Goal: Task Accomplishment & Management: Manage account settings

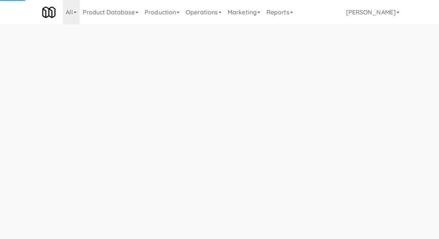
click at [209, 23] on link "Operations" at bounding box center [204, 12] width 42 height 24
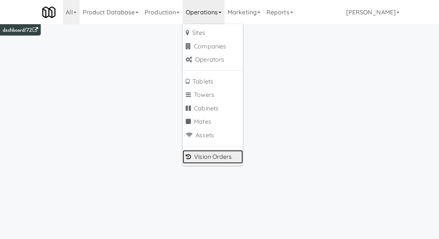
click at [207, 155] on link "Vision Orders" at bounding box center [213, 157] width 60 height 14
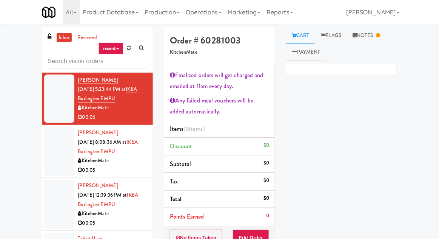
click at [9, 54] on div "inbox reviewed recent all unclear take inventory issue suspicious failed recent…" at bounding box center [219, 176] width 439 height 299
click at [60, 59] on input "text" at bounding box center [97, 61] width 99 height 14
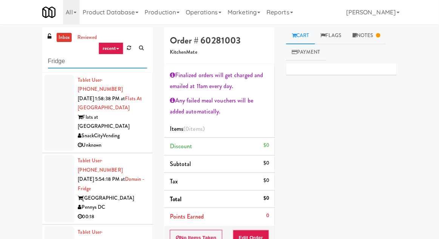
type input "Fridge"
click at [10, 48] on div "inbox reviewed recent all unclear take inventory issue suspicious failed recent…" at bounding box center [219, 176] width 439 height 299
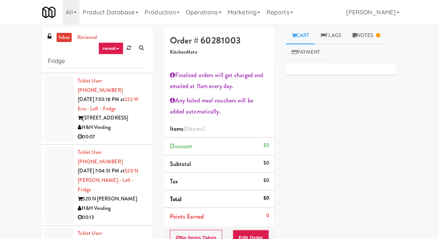
scroll to position [47, 0]
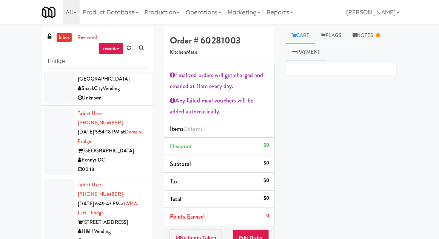
click at [46, 126] on div at bounding box center [59, 141] width 30 height 67
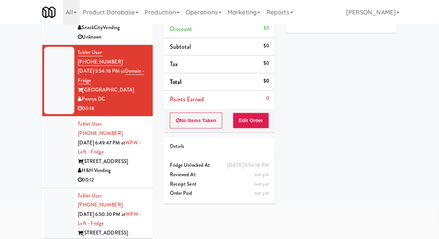
click at [52, 145] on div at bounding box center [59, 151] width 30 height 67
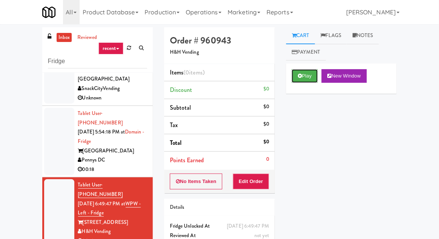
click at [310, 82] on button "Play" at bounding box center [305, 76] width 26 height 14
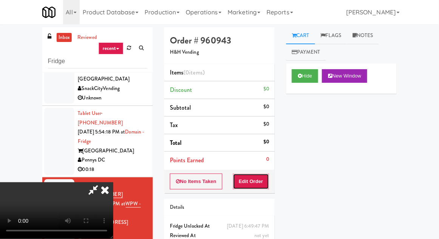
click at [247, 178] on button "Edit Order" at bounding box center [251, 181] width 37 height 16
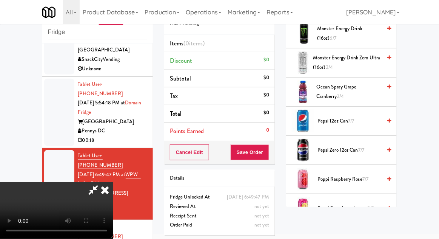
scroll to position [651, 0]
click at [368, 116] on span "Pepsi 12oz can 7/7" at bounding box center [350, 120] width 64 height 9
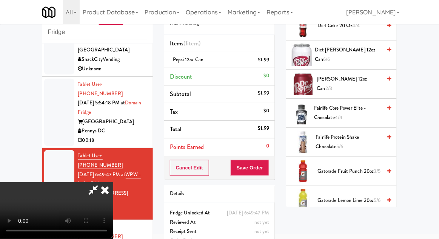
scroll to position [368, 0]
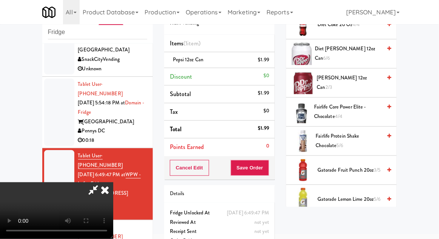
click at [359, 131] on span "Fairlife Protein Shake Chocolate 5/6" at bounding box center [349, 140] width 66 height 19
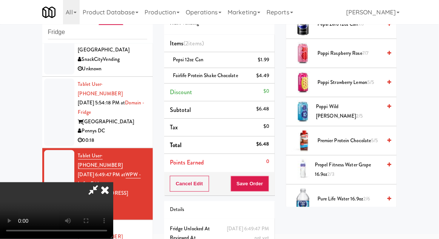
scroll to position [777, 0]
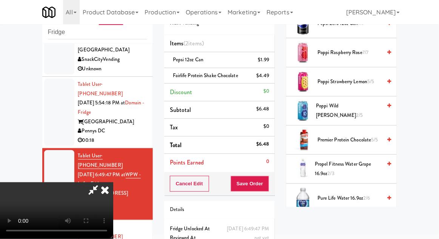
click at [368, 108] on span "Poppi Wild [PERSON_NAME] 2/5" at bounding box center [349, 110] width 66 height 19
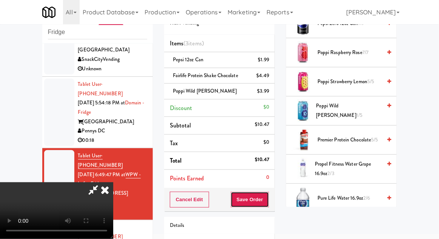
click at [268, 200] on button "Save Order" at bounding box center [250, 200] width 39 height 16
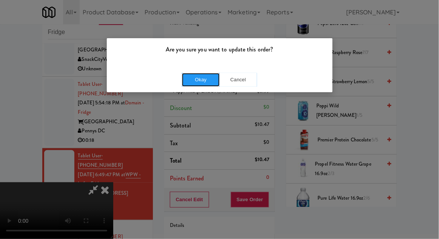
click at [206, 84] on button "Okay" at bounding box center [201, 80] width 38 height 14
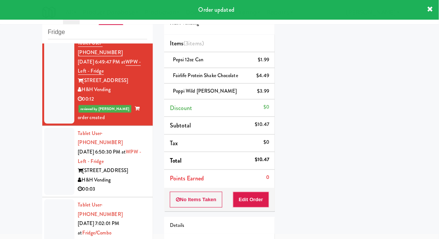
scroll to position [169, 0]
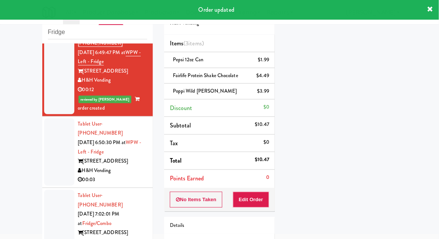
click at [47, 138] on div at bounding box center [59, 151] width 30 height 67
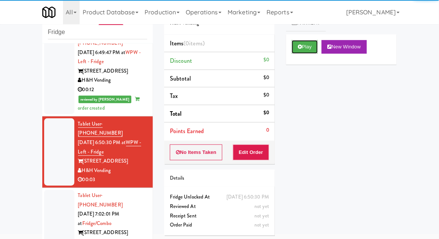
click at [305, 51] on button "Play" at bounding box center [305, 47] width 26 height 14
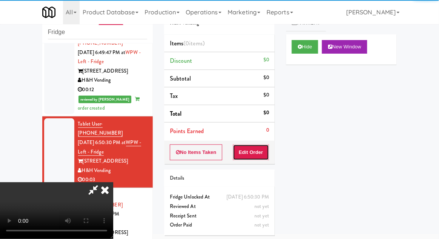
click at [261, 149] on button "Edit Order" at bounding box center [251, 152] width 37 height 16
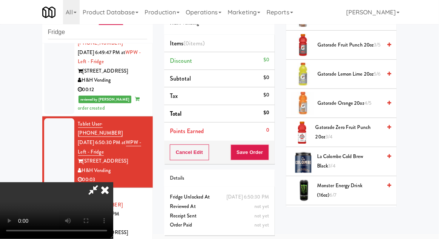
scroll to position [493, 0]
click at [361, 129] on span "Gatorade Zero Fruit Punch 20oz 3/4" at bounding box center [349, 133] width 66 height 19
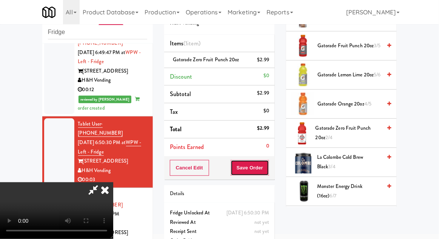
click at [268, 164] on button "Save Order" at bounding box center [250, 168] width 39 height 16
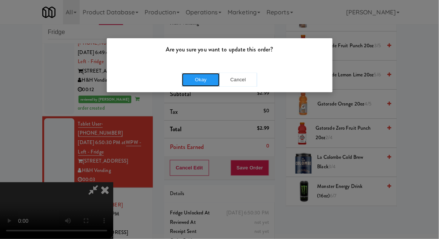
click at [196, 84] on button "Okay" at bounding box center [201, 80] width 38 height 14
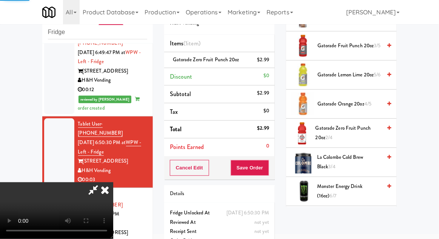
scroll to position [74, 0]
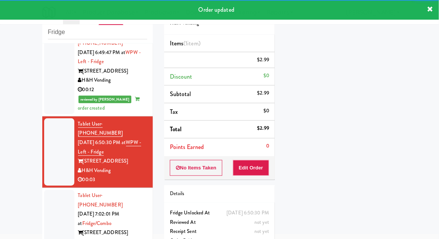
click at [56, 190] on div at bounding box center [59, 223] width 30 height 67
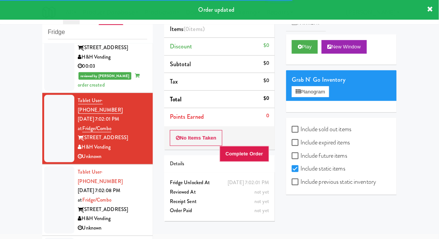
scroll to position [285, 0]
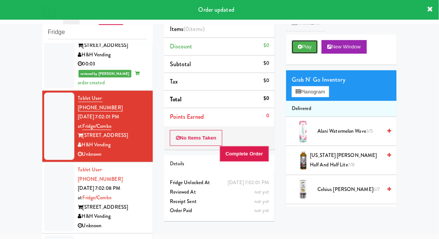
click at [308, 41] on button "Play" at bounding box center [305, 47] width 26 height 14
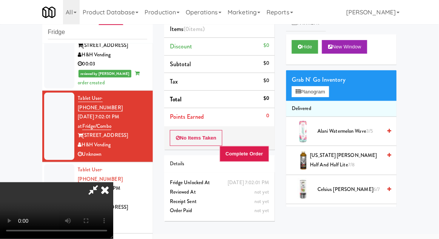
click at [302, 60] on div "Hide New Window" at bounding box center [341, 49] width 111 height 30
click at [294, 47] on button "Hide" at bounding box center [305, 47] width 26 height 14
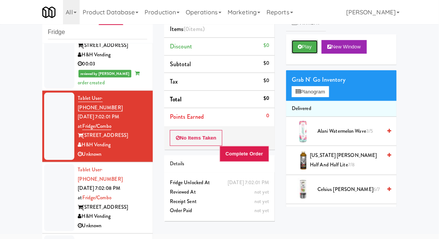
click at [298, 47] on icon at bounding box center [300, 46] width 4 height 5
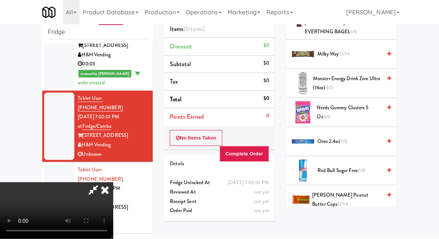
scroll to position [644, 0]
click at [363, 167] on span "6/8" at bounding box center [362, 170] width 7 height 7
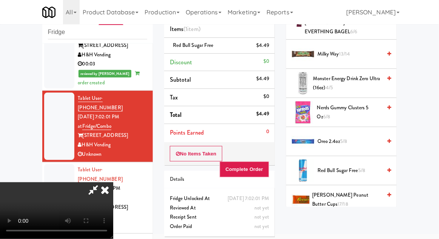
click at [13, 111] on div "inbox reviewed recent all unclear take inventory issue suspicious failed recent…" at bounding box center [219, 137] width 439 height 278
click at [269, 173] on button "Complete Order" at bounding box center [245, 169] width 50 height 16
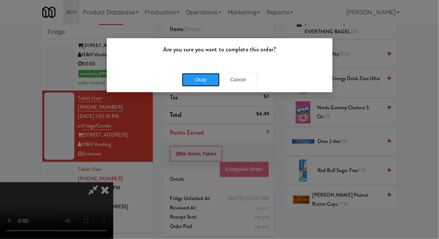
click at [204, 85] on button "Okay" at bounding box center [201, 80] width 38 height 14
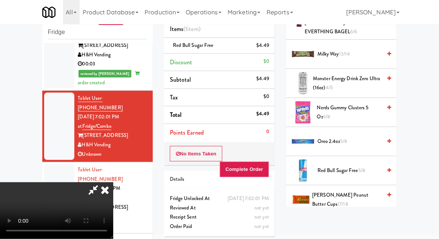
click at [113, 182] on icon at bounding box center [105, 189] width 17 height 15
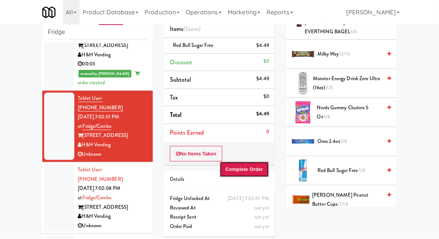
click at [244, 168] on button "Complete Order" at bounding box center [245, 169] width 50 height 16
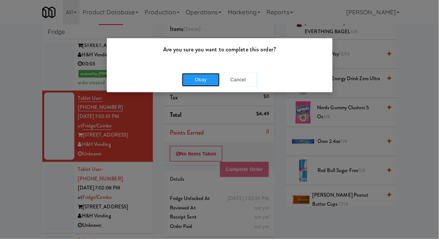
click at [195, 84] on button "Okay" at bounding box center [201, 80] width 38 height 14
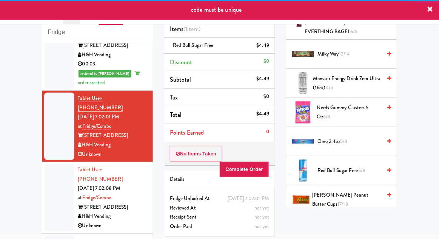
click at [51, 164] on div at bounding box center [59, 197] width 30 height 67
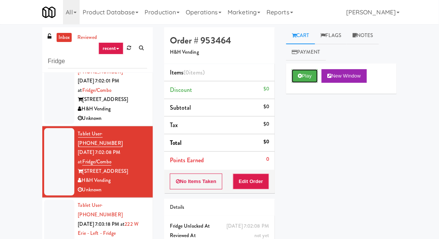
click at [302, 80] on button "Play" at bounding box center [305, 76] width 26 height 14
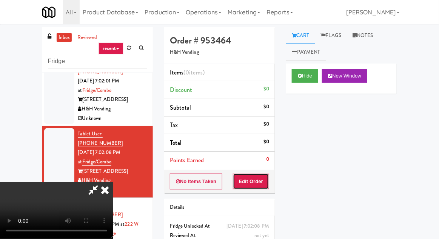
click at [246, 181] on button "Edit Order" at bounding box center [251, 181] width 37 height 16
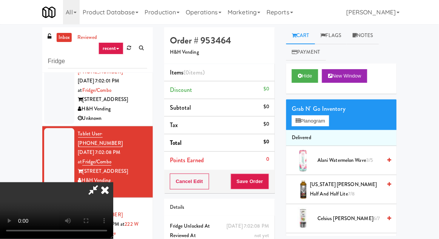
scroll to position [29, 0]
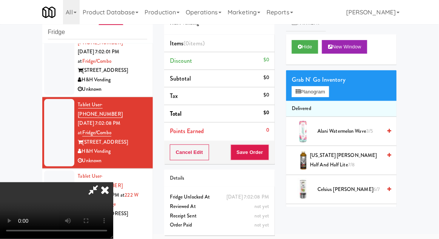
click at [113, 182] on icon at bounding box center [105, 189] width 17 height 15
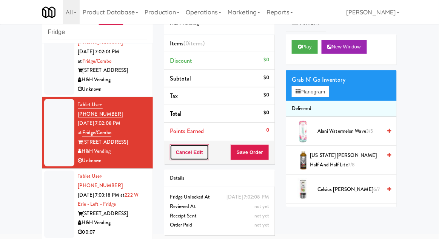
click at [186, 150] on button "Cancel Edit" at bounding box center [189, 152] width 39 height 16
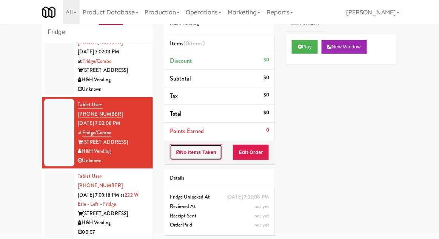
click at [185, 153] on button "No Items Taken" at bounding box center [196, 152] width 53 height 16
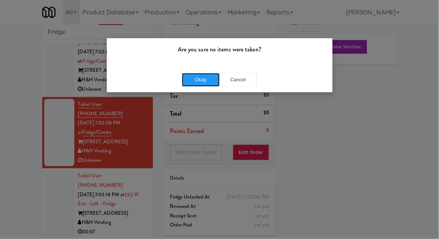
click at [196, 84] on button "Okay" at bounding box center [201, 80] width 38 height 14
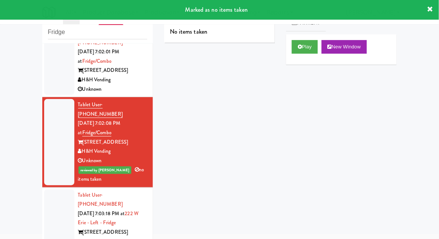
click at [45, 189] on div at bounding box center [59, 222] width 30 height 67
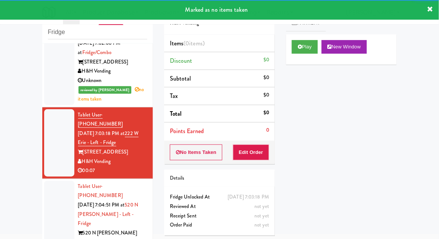
scroll to position [430, 0]
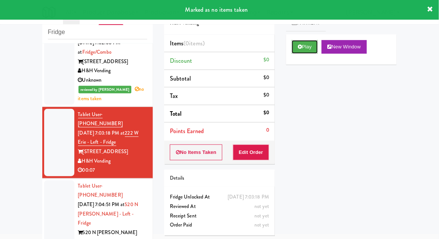
click at [305, 45] on button "Play" at bounding box center [305, 47] width 26 height 14
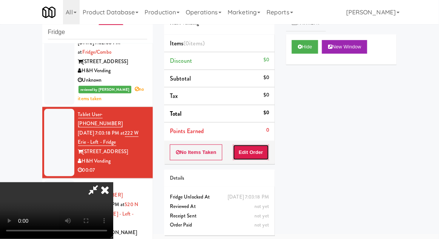
click at [263, 147] on button "Edit Order" at bounding box center [251, 152] width 37 height 16
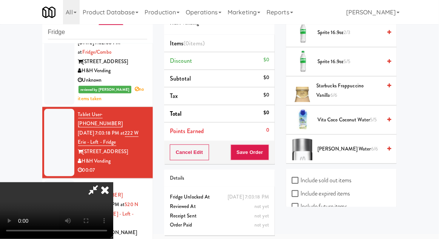
scroll to position [1054, 0]
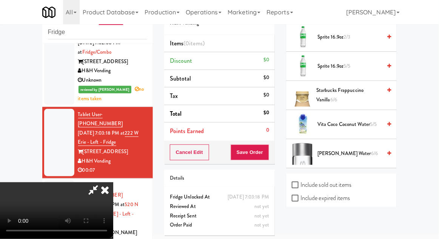
click at [371, 121] on span "5/5" at bounding box center [373, 124] width 7 height 7
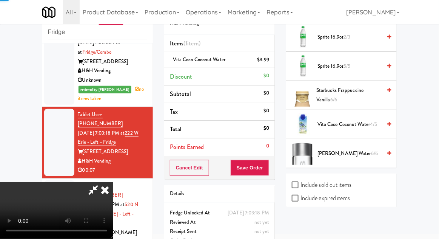
click at [370, 120] on span "Vita Coco Coconut Water 4/5" at bounding box center [350, 124] width 64 height 9
click at [264, 165] on button "Save Order" at bounding box center [250, 168] width 39 height 16
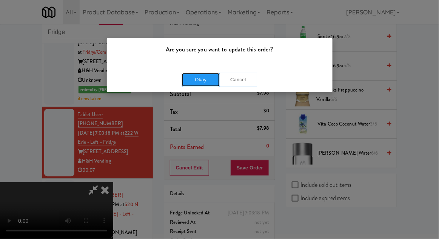
click at [199, 79] on button "Okay" at bounding box center [201, 80] width 38 height 14
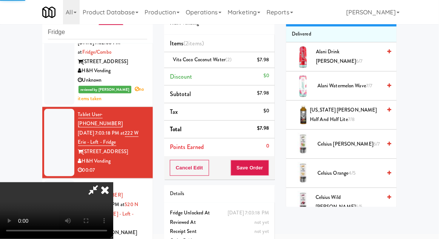
scroll to position [0, 0]
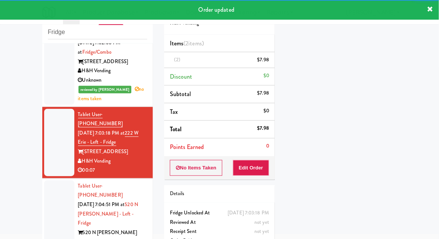
click at [48, 180] on div at bounding box center [59, 218] width 30 height 77
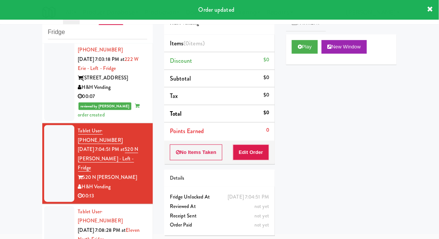
scroll to position [505, 0]
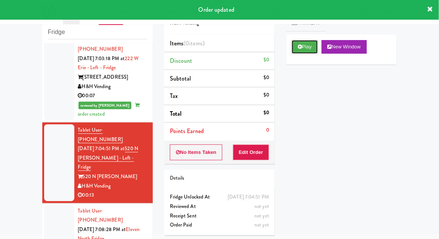
click at [299, 47] on icon at bounding box center [300, 46] width 4 height 5
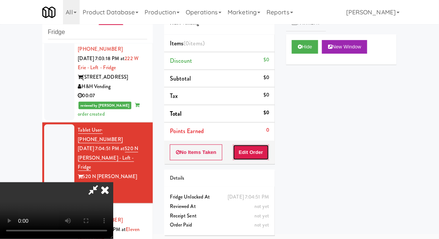
click at [255, 151] on button "Edit Order" at bounding box center [251, 152] width 37 height 16
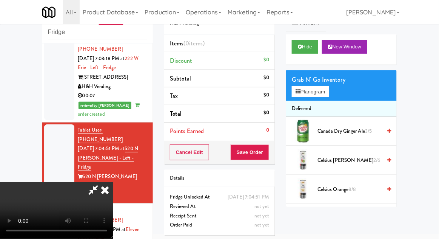
scroll to position [0, 0]
click at [328, 96] on button "Planogram" at bounding box center [310, 91] width 37 height 11
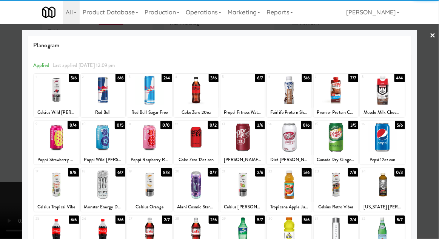
click at [196, 93] on div at bounding box center [196, 90] width 45 height 29
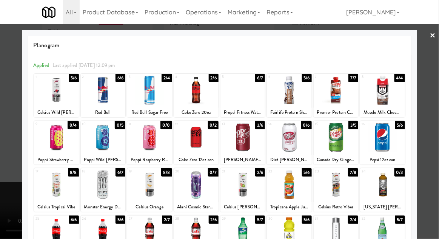
click at [435, 94] on div at bounding box center [219, 119] width 439 height 239
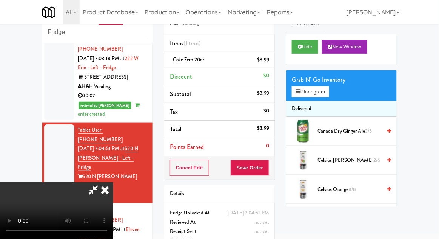
scroll to position [28, 0]
click at [268, 168] on button "Save Order" at bounding box center [250, 168] width 39 height 16
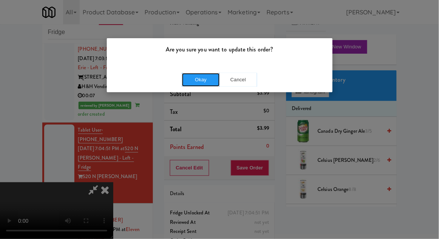
click at [188, 77] on button "Okay" at bounding box center [201, 80] width 38 height 14
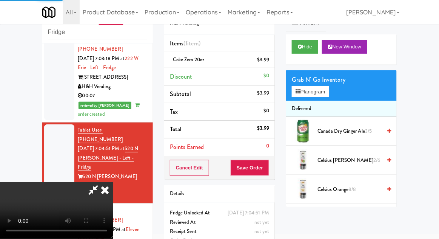
scroll to position [0, 0]
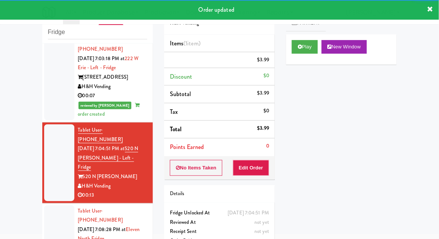
click at [46, 205] on div at bounding box center [59, 238] width 30 height 67
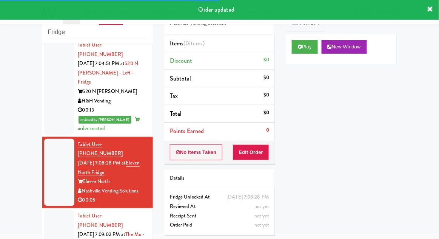
scroll to position [590, 0]
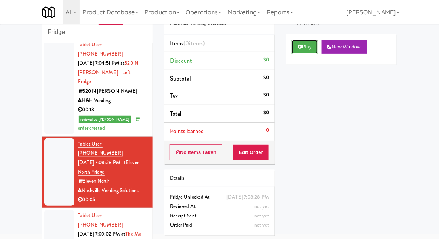
click at [307, 49] on button "Play" at bounding box center [305, 47] width 26 height 14
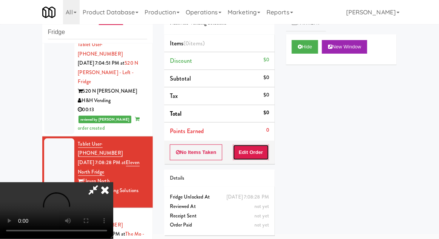
click at [251, 154] on button "Edit Order" at bounding box center [251, 152] width 37 height 16
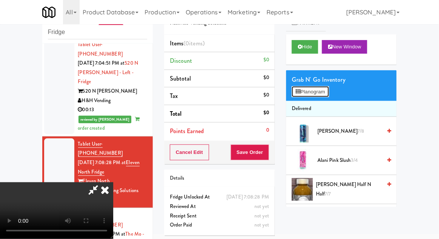
click at [328, 90] on button "Planogram" at bounding box center [310, 91] width 37 height 11
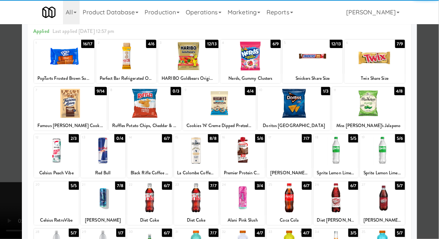
scroll to position [34, 0]
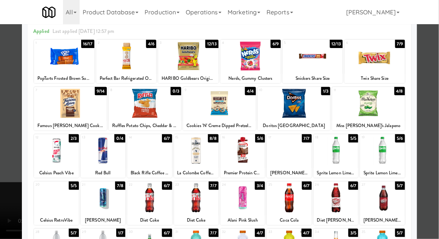
click at [291, 203] on div at bounding box center [289, 197] width 45 height 29
click at [378, 199] on div at bounding box center [382, 197] width 45 height 29
click at [6, 230] on div at bounding box center [219, 119] width 439 height 239
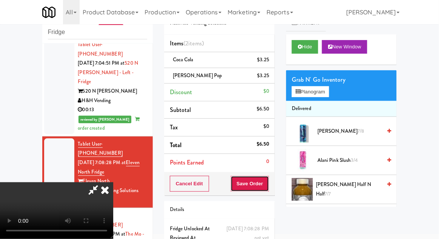
click at [266, 181] on button "Save Order" at bounding box center [250, 184] width 39 height 16
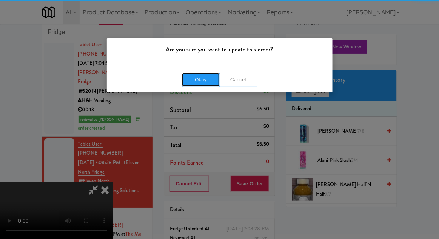
click at [201, 79] on button "Okay" at bounding box center [201, 80] width 38 height 14
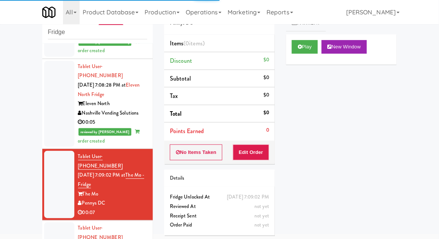
scroll to position [670, 0]
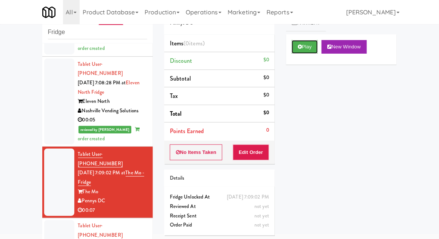
click at [301, 49] on icon at bounding box center [300, 46] width 4 height 5
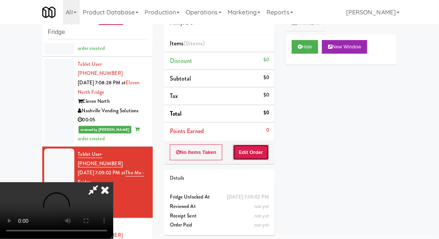
click at [261, 153] on button "Edit Order" at bounding box center [251, 152] width 37 height 16
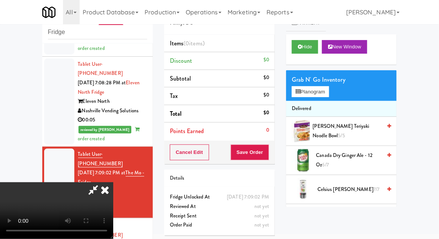
scroll to position [0, 0]
click at [327, 94] on button "Planogram" at bounding box center [310, 91] width 37 height 11
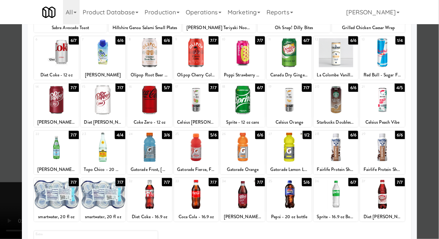
scroll to position [94, 0]
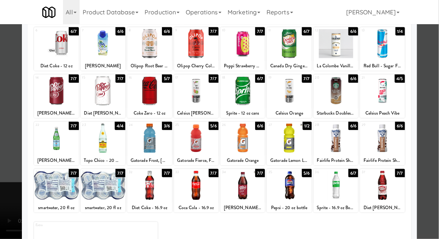
click at [350, 94] on div at bounding box center [336, 90] width 45 height 29
click at [437, 71] on div at bounding box center [219, 119] width 439 height 239
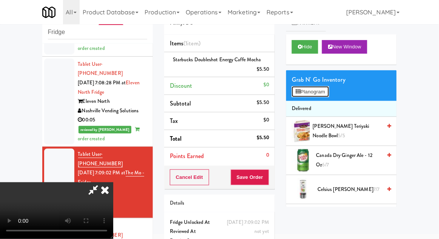
click at [329, 95] on button "Planogram" at bounding box center [310, 91] width 37 height 11
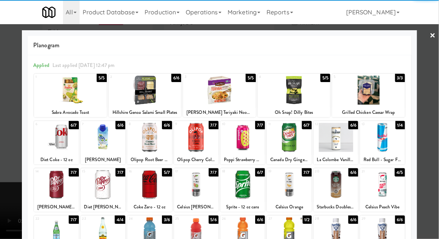
click at [387, 179] on div at bounding box center [382, 184] width 45 height 29
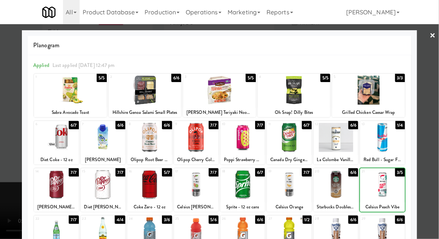
click at [434, 125] on div at bounding box center [219, 119] width 439 height 239
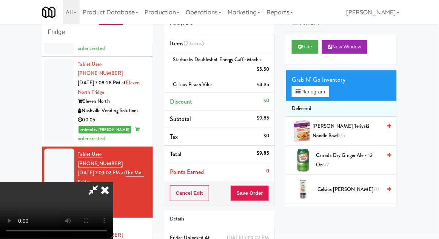
scroll to position [28, 0]
click at [269, 194] on button "Save Order" at bounding box center [250, 193] width 39 height 16
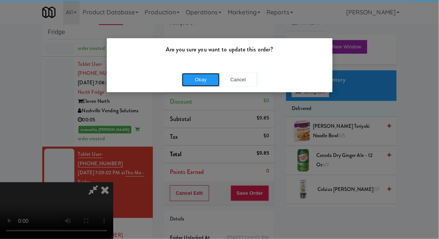
click at [193, 78] on button "Okay" at bounding box center [201, 80] width 38 height 14
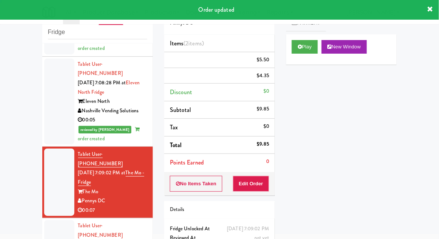
scroll to position [0, 0]
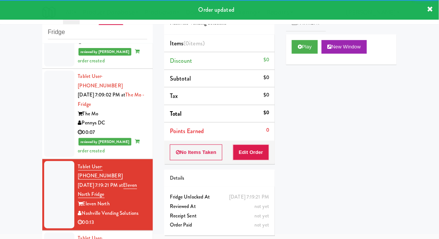
scroll to position [748, 0]
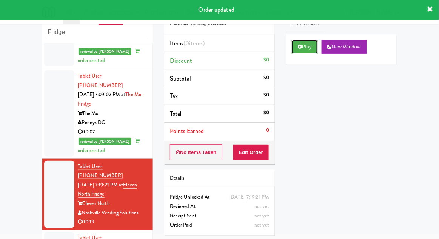
click at [292, 50] on button "Play" at bounding box center [305, 47] width 26 height 14
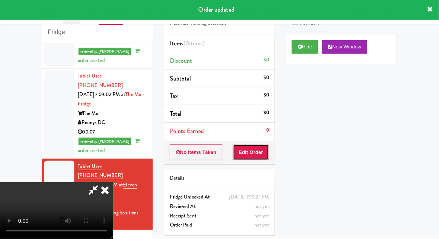
click at [253, 156] on button "Edit Order" at bounding box center [251, 152] width 37 height 16
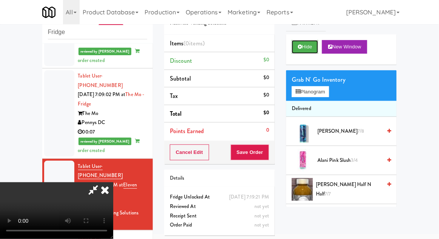
click at [313, 44] on button "Hide" at bounding box center [305, 47] width 26 height 14
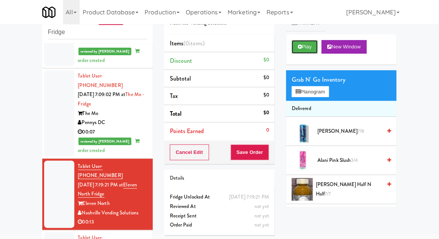
click at [317, 43] on button "Play" at bounding box center [305, 47] width 26 height 14
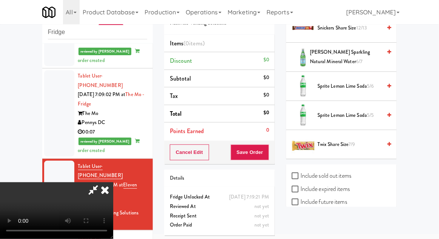
scroll to position [29, 0]
click at [359, 140] on span "Twix Share Size 7/9" at bounding box center [350, 144] width 64 height 9
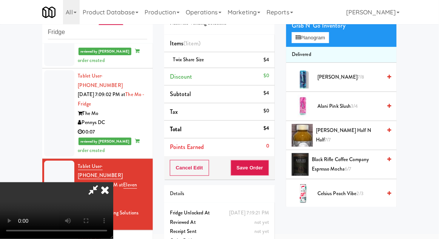
scroll to position [55, 0]
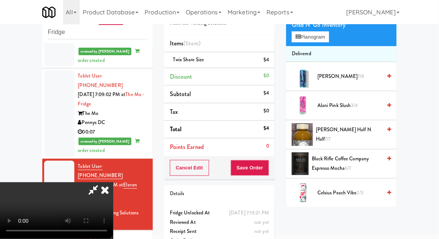
click at [368, 129] on span "[PERSON_NAME] Half n Half 7/7" at bounding box center [349, 134] width 66 height 19
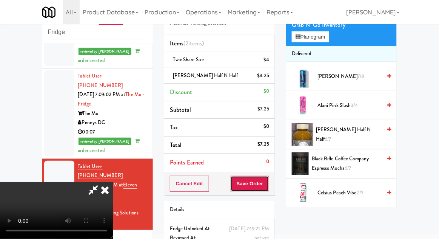
click at [268, 186] on button "Save Order" at bounding box center [250, 184] width 39 height 16
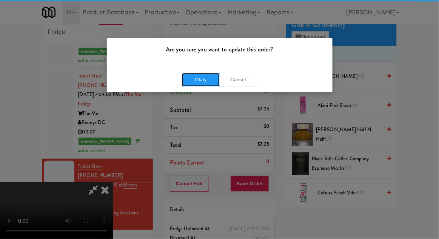
click at [196, 75] on button "Okay" at bounding box center [201, 80] width 38 height 14
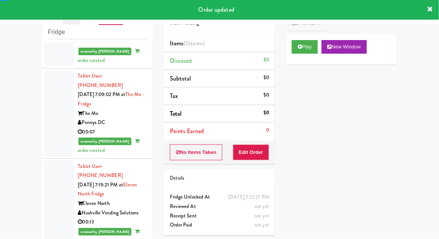
click at [57, 161] on div at bounding box center [59, 204] width 30 height 86
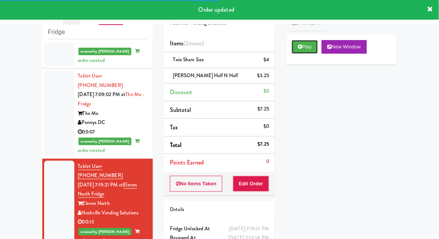
click at [306, 45] on button "Play" at bounding box center [305, 47] width 26 height 14
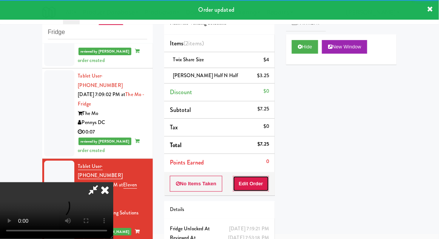
click at [244, 182] on button "Edit Order" at bounding box center [251, 184] width 37 height 16
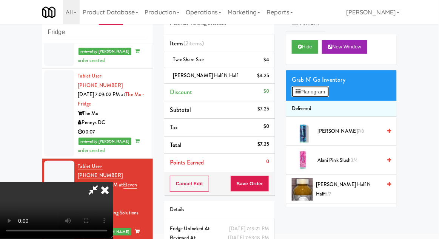
click at [302, 90] on button "Planogram" at bounding box center [310, 91] width 37 height 11
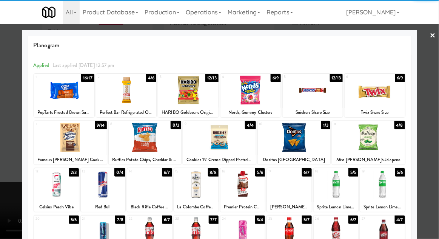
click at [435, 97] on div at bounding box center [219, 119] width 439 height 239
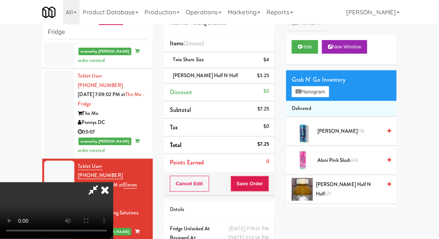
scroll to position [34, 0]
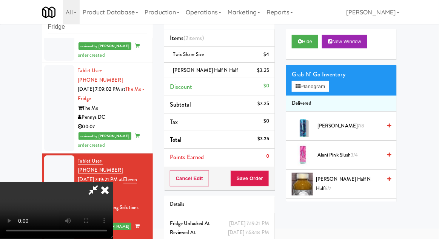
click at [113, 182] on icon at bounding box center [105, 189] width 17 height 15
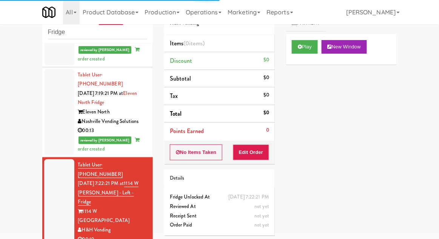
scroll to position [842, 0]
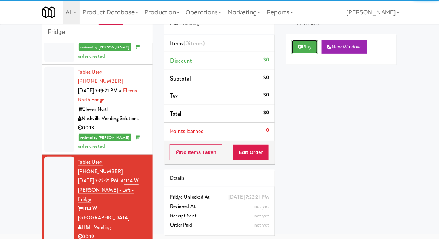
click at [303, 48] on button "Play" at bounding box center [305, 47] width 26 height 14
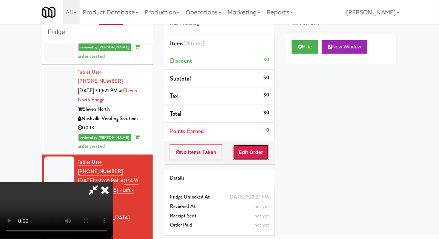
click at [258, 152] on button "Edit Order" at bounding box center [251, 152] width 37 height 16
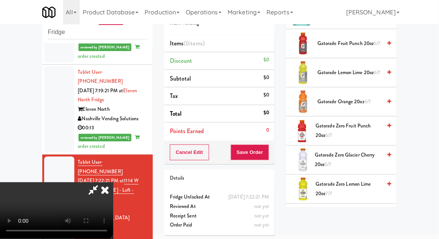
scroll to position [561, 0]
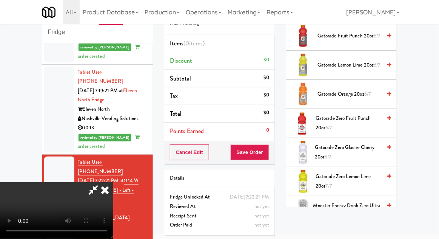
click at [354, 146] on span "Gatorade Zero Glacier Cherry 20oz 5/7" at bounding box center [348, 152] width 67 height 19
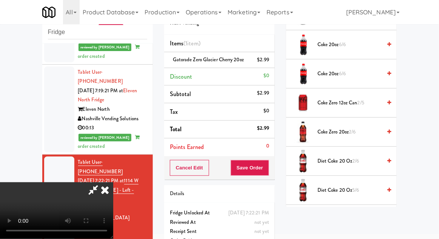
scroll to position [227, 0]
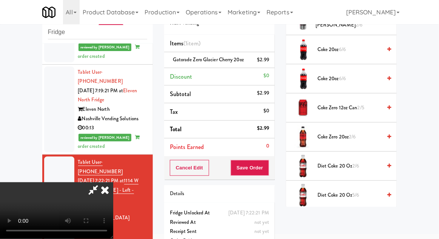
click at [364, 104] on span "2/5" at bounding box center [361, 107] width 7 height 7
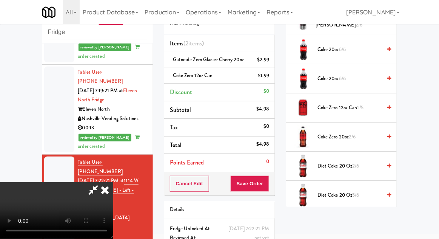
scroll to position [28, 0]
click at [267, 184] on button "Save Order" at bounding box center [250, 184] width 39 height 16
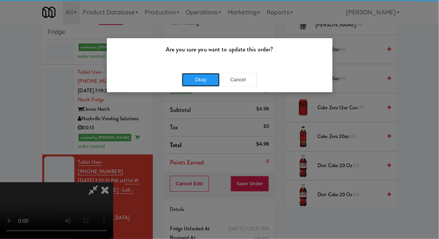
click at [188, 73] on button "Okay" at bounding box center [201, 80] width 38 height 14
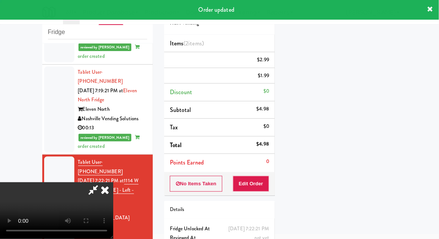
scroll to position [0, 0]
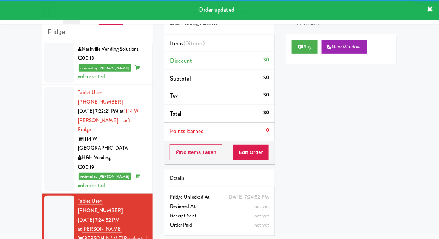
scroll to position [912, 0]
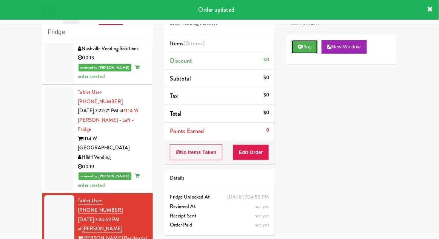
click at [302, 45] on icon at bounding box center [300, 46] width 4 height 5
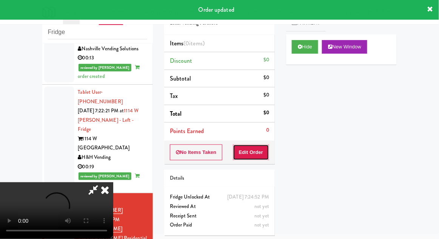
click at [263, 145] on button "Edit Order" at bounding box center [251, 152] width 37 height 16
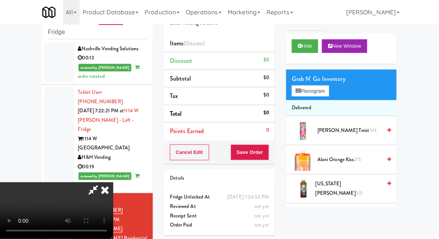
scroll to position [0, 0]
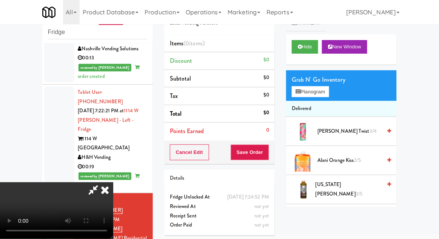
click at [328, 77] on div "Grab N' Go Inventory" at bounding box center [341, 79] width 99 height 11
click at [328, 89] on button "Planogram" at bounding box center [310, 91] width 37 height 11
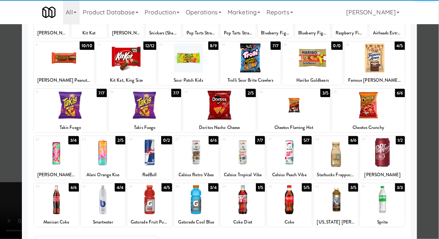
scroll to position [96, 0]
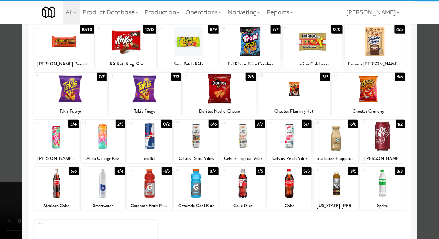
click at [101, 189] on div at bounding box center [103, 183] width 45 height 29
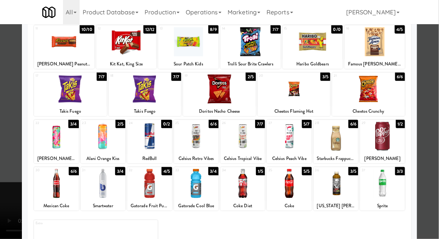
click at [431, 94] on div at bounding box center [219, 119] width 439 height 239
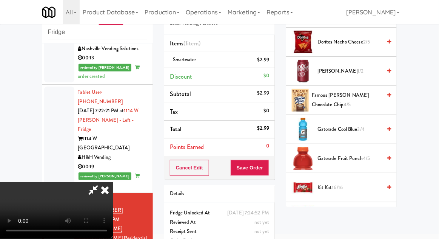
scroll to position [443, 0]
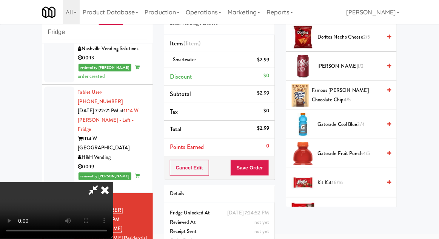
click at [363, 121] on span "3/4" at bounding box center [361, 124] width 7 height 7
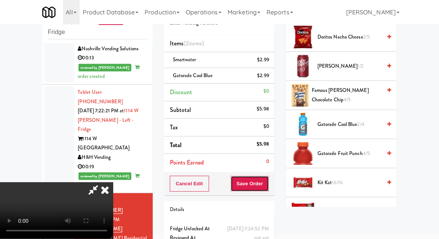
click at [269, 184] on button "Save Order" at bounding box center [250, 184] width 39 height 16
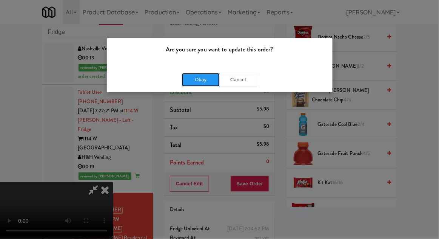
click at [196, 86] on button "Okay" at bounding box center [201, 80] width 38 height 14
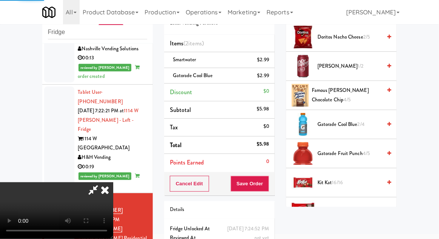
scroll to position [74, 0]
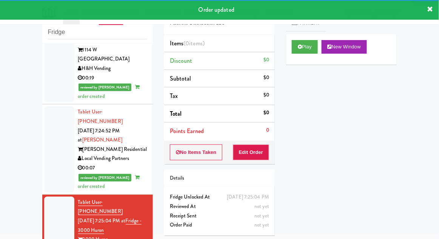
scroll to position [1001, 0]
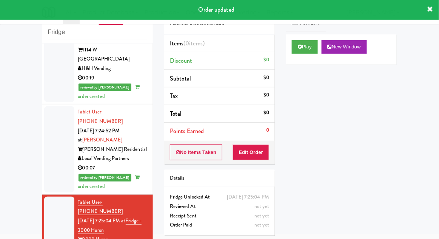
click at [304, 48] on button "Play" at bounding box center [305, 47] width 26 height 14
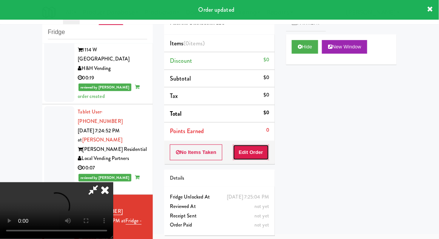
click at [260, 154] on button "Edit Order" at bounding box center [251, 152] width 37 height 16
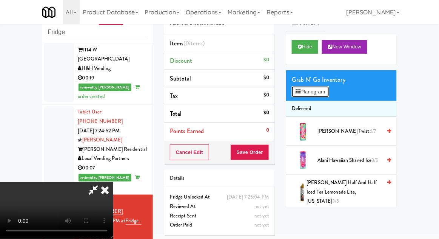
click at [329, 88] on button "Planogram" at bounding box center [310, 91] width 37 height 11
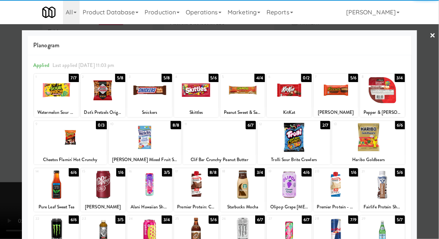
click at [203, 147] on div at bounding box center [219, 137] width 73 height 29
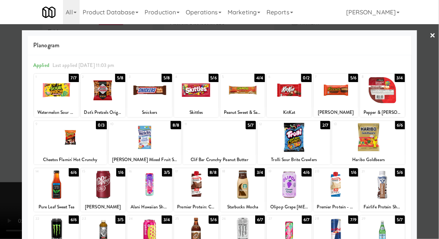
click at [431, 94] on div at bounding box center [219, 119] width 439 height 239
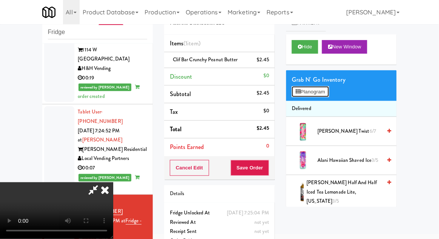
click at [328, 88] on button "Planogram" at bounding box center [310, 91] width 37 height 11
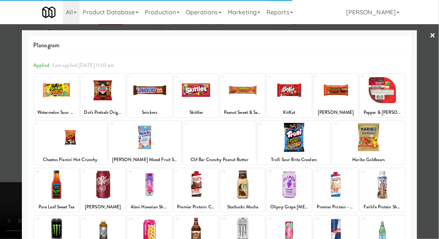
click at [433, 109] on div at bounding box center [219, 119] width 439 height 239
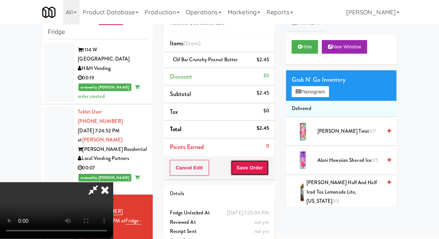
click at [264, 170] on button "Save Order" at bounding box center [250, 168] width 39 height 16
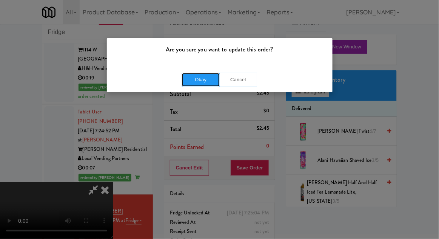
click at [194, 81] on button "Okay" at bounding box center [201, 80] width 38 height 14
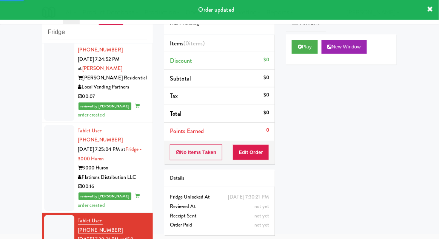
scroll to position [1072, 0]
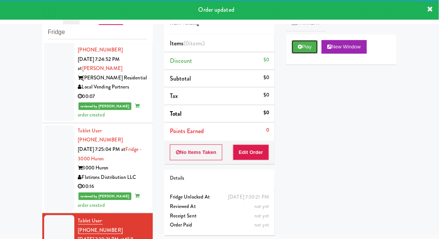
click at [297, 48] on button "Play" at bounding box center [305, 47] width 26 height 14
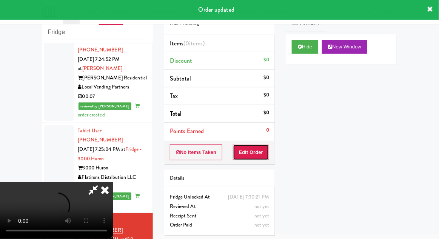
click at [255, 154] on button "Edit Order" at bounding box center [251, 152] width 37 height 16
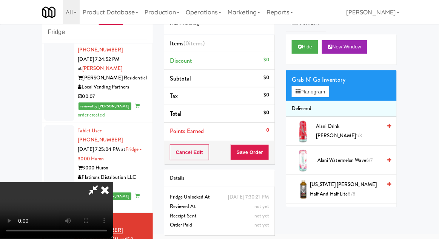
scroll to position [0, 0]
click at [329, 94] on button "Planogram" at bounding box center [310, 91] width 37 height 11
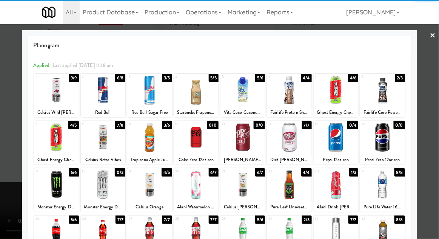
click at [395, 140] on div at bounding box center [382, 137] width 45 height 29
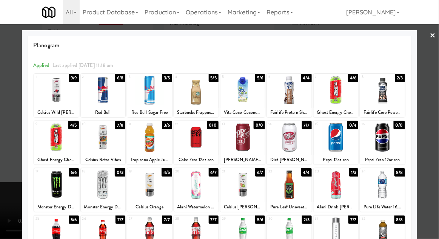
click at [427, 130] on div at bounding box center [219, 119] width 439 height 239
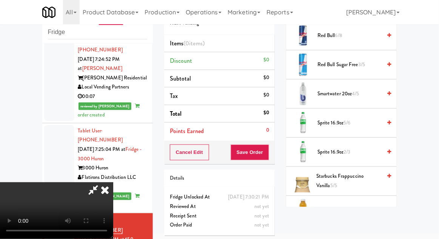
scroll to position [918, 0]
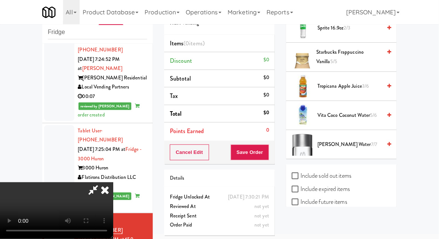
click at [345, 173] on label "Include sold out items" at bounding box center [322, 175] width 60 height 11
click at [301, 173] on input "Include sold out items" at bounding box center [296, 176] width 9 height 6
checkbox input "true"
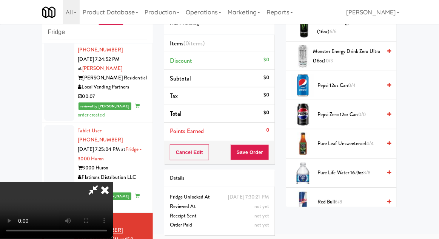
scroll to position [832, 0]
click at [362, 110] on span "0/0" at bounding box center [363, 113] width 8 height 7
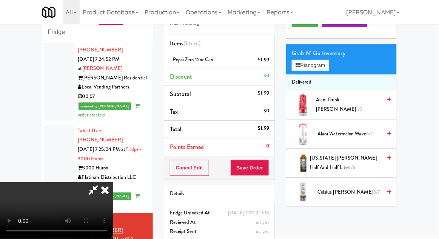
scroll to position [0, 0]
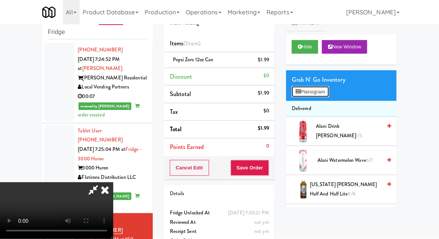
click at [329, 95] on button "Planogram" at bounding box center [310, 91] width 37 height 11
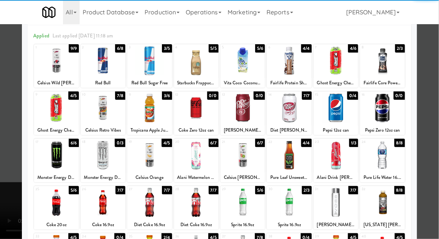
scroll to position [30, 0]
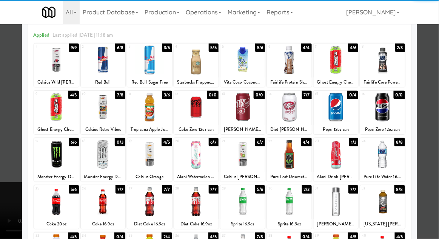
click at [108, 204] on div at bounding box center [103, 201] width 45 height 29
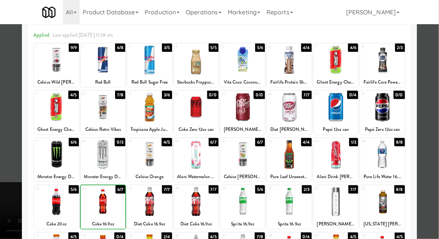
click at [424, 102] on div at bounding box center [219, 119] width 439 height 239
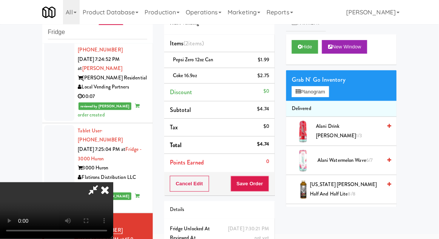
scroll to position [28, 0]
click at [267, 183] on button "Save Order" at bounding box center [250, 184] width 39 height 16
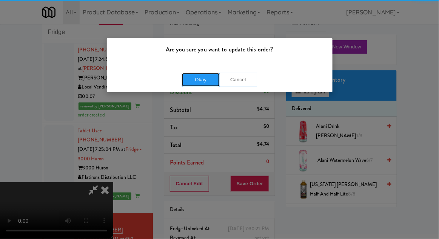
click at [203, 76] on button "Okay" at bounding box center [201, 80] width 38 height 14
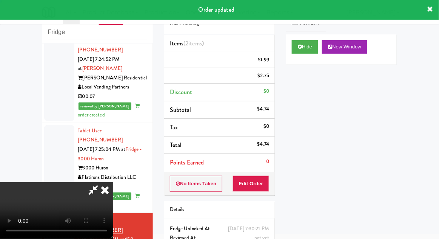
scroll to position [0, 0]
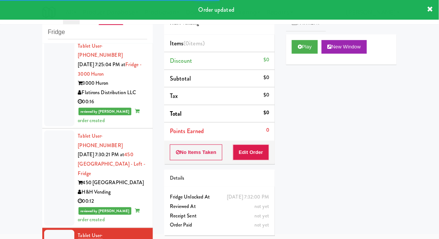
scroll to position [1157, 0]
click at [302, 48] on icon at bounding box center [300, 46] width 4 height 5
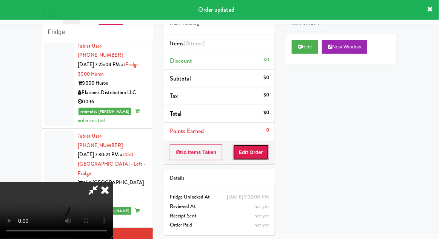
click at [261, 152] on button "Edit Order" at bounding box center [251, 152] width 37 height 16
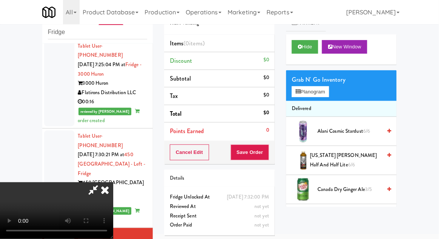
scroll to position [0, 0]
click at [359, 186] on span "Canada Dry Ginger Ale 3/5" at bounding box center [350, 189] width 64 height 9
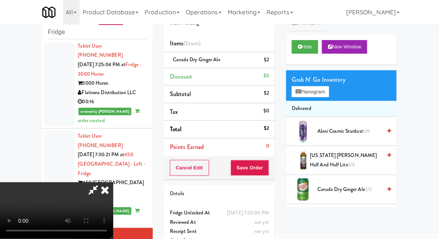
scroll to position [28, 0]
click at [269, 166] on button "Save Order" at bounding box center [250, 168] width 39 height 16
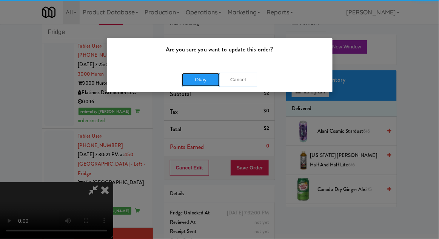
click at [202, 82] on button "Okay" at bounding box center [201, 80] width 38 height 14
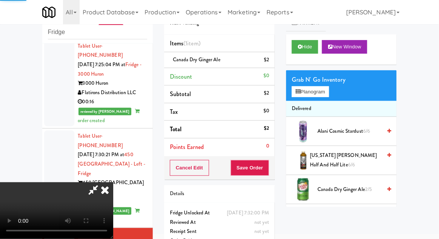
scroll to position [0, 0]
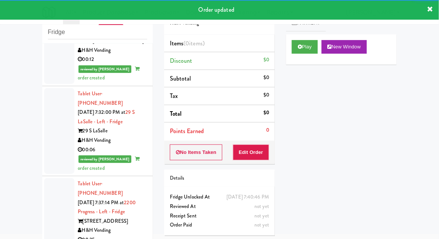
scroll to position [1299, 0]
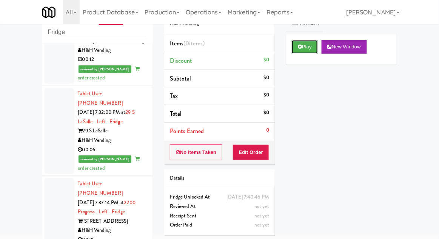
click at [302, 47] on icon at bounding box center [300, 46] width 4 height 5
click at [261, 153] on button "Edit Order" at bounding box center [251, 152] width 37 height 16
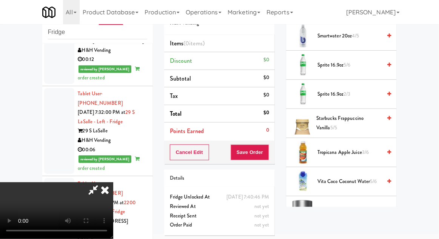
scroll to position [918, 0]
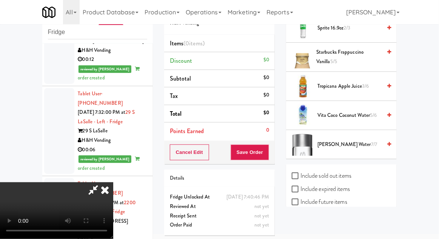
click at [350, 172] on label "Include sold out items" at bounding box center [322, 175] width 60 height 11
click at [301, 173] on input "Include sold out items" at bounding box center [296, 176] width 9 height 6
checkbox input "true"
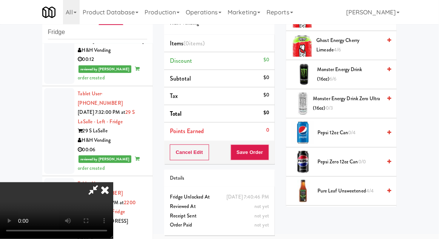
click at [360, 159] on span "0/0" at bounding box center [363, 161] width 8 height 7
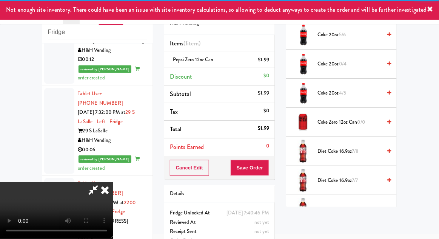
scroll to position [0, 0]
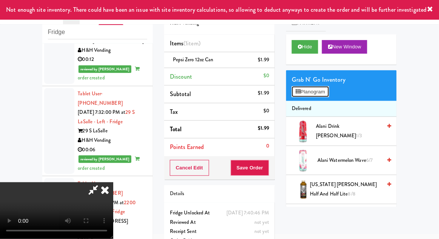
click at [329, 94] on button "Planogram" at bounding box center [310, 91] width 37 height 11
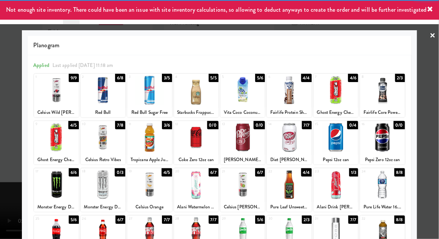
click at [435, 92] on div at bounding box center [219, 119] width 439 height 239
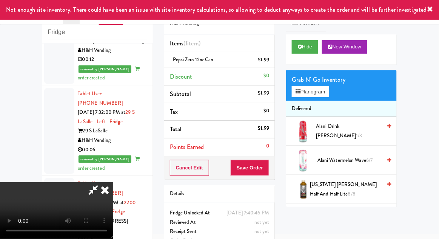
scroll to position [28, 0]
click at [269, 162] on button "Save Order" at bounding box center [250, 168] width 39 height 16
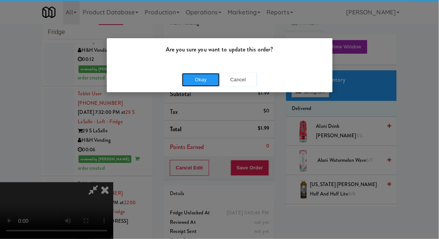
click at [199, 81] on button "Okay" at bounding box center [201, 80] width 38 height 14
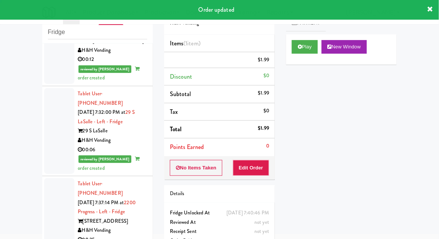
scroll to position [0, 0]
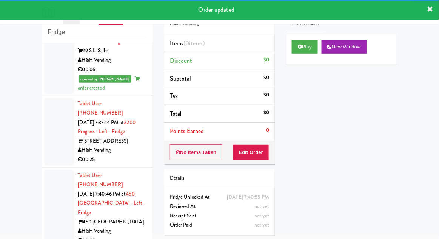
scroll to position [1379, 0]
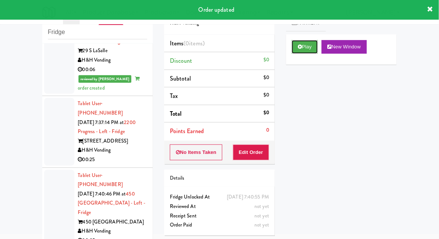
click at [303, 52] on button "Play" at bounding box center [305, 47] width 26 height 14
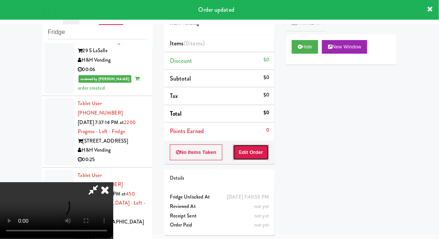
click at [259, 144] on button "Edit Order" at bounding box center [251, 152] width 37 height 16
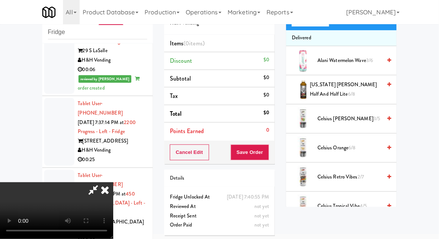
scroll to position [0, 0]
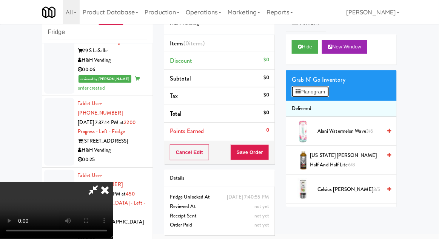
click at [328, 96] on button "Planogram" at bounding box center [310, 91] width 37 height 11
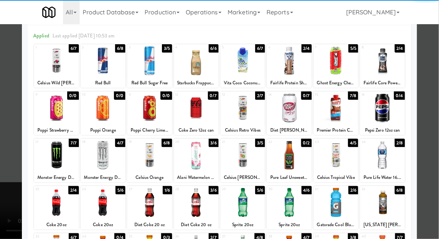
scroll to position [29, 0]
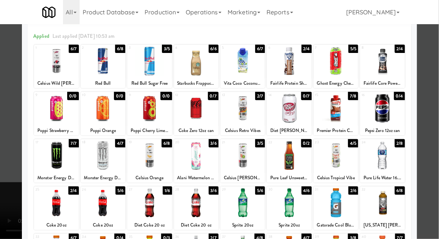
click at [431, 91] on div at bounding box center [219, 119] width 439 height 239
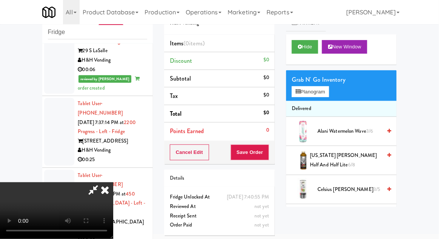
scroll to position [28, 0]
click at [326, 91] on button "Planogram" at bounding box center [310, 91] width 37 height 11
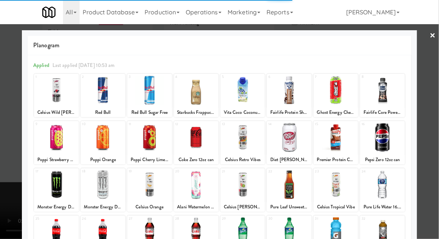
scroll to position [96, 0]
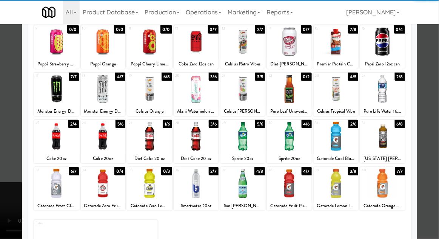
click at [200, 145] on div at bounding box center [196, 136] width 45 height 29
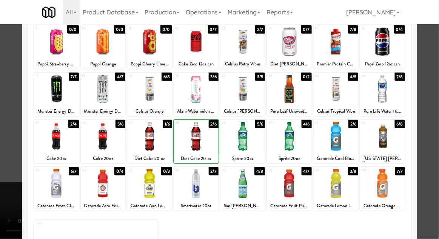
click at [436, 90] on div at bounding box center [219, 119] width 439 height 239
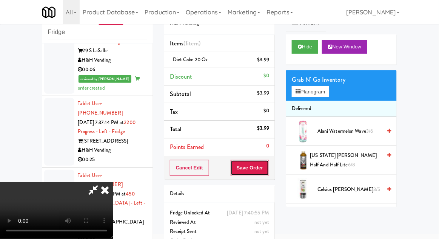
click at [269, 168] on button "Save Order" at bounding box center [250, 168] width 39 height 16
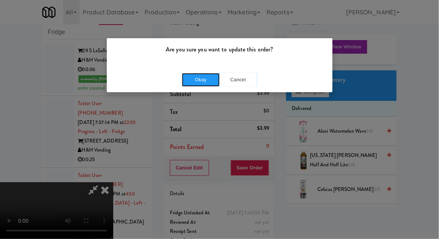
click at [205, 80] on button "Okay" at bounding box center [201, 80] width 38 height 14
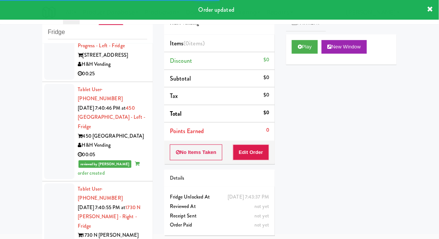
scroll to position [1481, 0]
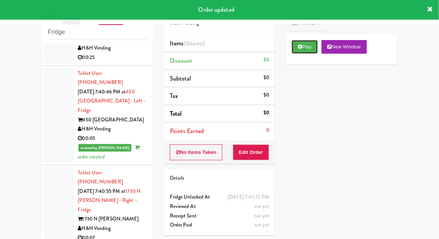
click at [297, 49] on button "Play" at bounding box center [305, 47] width 26 height 14
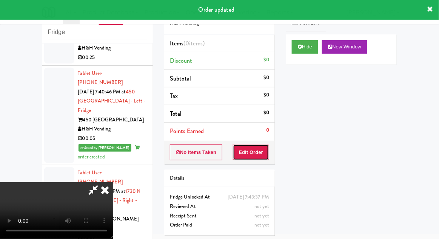
click at [259, 152] on button "Edit Order" at bounding box center [251, 152] width 37 height 16
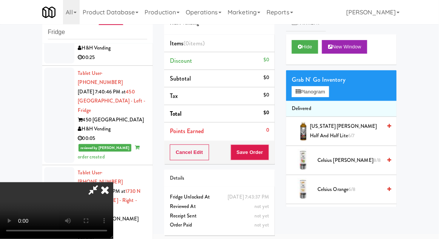
scroll to position [0, 0]
click at [326, 91] on button "Planogram" at bounding box center [310, 91] width 37 height 11
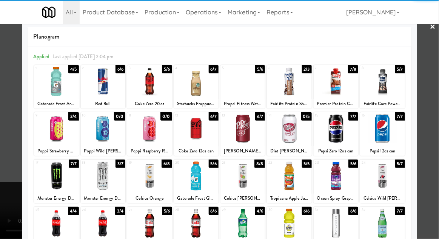
scroll to position [29, 0]
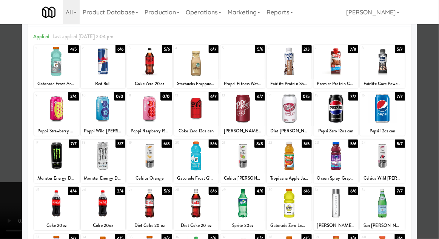
click at [145, 212] on div at bounding box center [149, 203] width 45 height 29
click at [435, 93] on div at bounding box center [219, 119] width 439 height 239
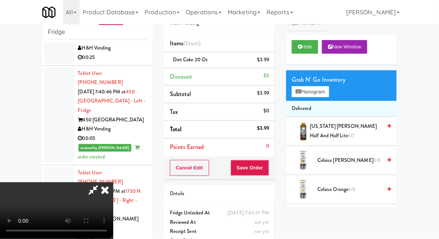
scroll to position [28, 0]
click at [266, 164] on button "Save Order" at bounding box center [250, 168] width 39 height 16
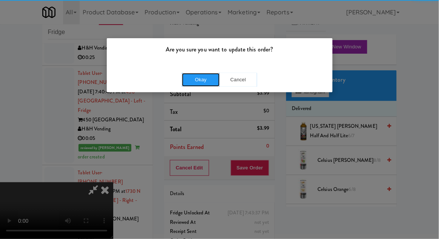
click at [201, 83] on button "Okay" at bounding box center [201, 80] width 38 height 14
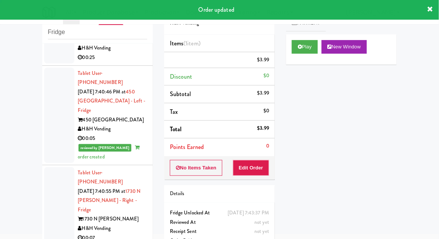
scroll to position [0, 0]
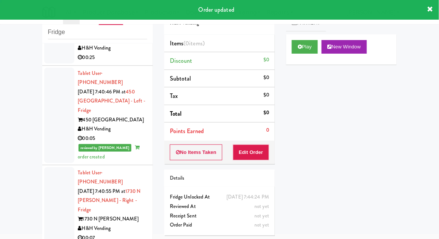
scroll to position [1499, 0]
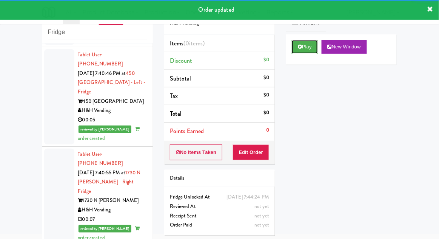
click at [299, 52] on button "Play" at bounding box center [305, 47] width 26 height 14
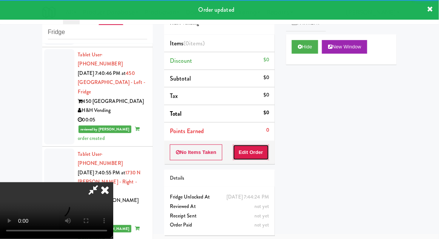
click at [259, 154] on button "Edit Order" at bounding box center [251, 152] width 37 height 16
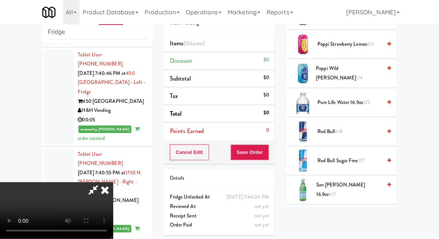
scroll to position [876, 0]
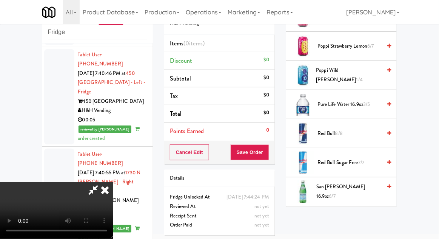
click at [367, 101] on span "3/5" at bounding box center [366, 104] width 7 height 7
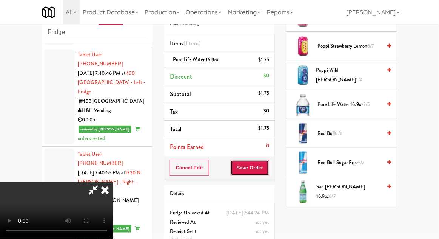
click at [268, 167] on button "Save Order" at bounding box center [250, 168] width 39 height 16
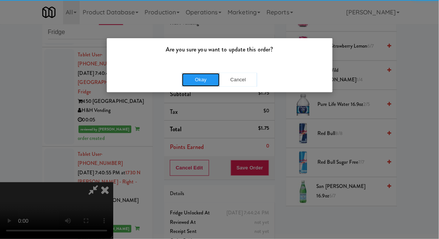
click at [202, 76] on button "Okay" at bounding box center [201, 80] width 38 height 14
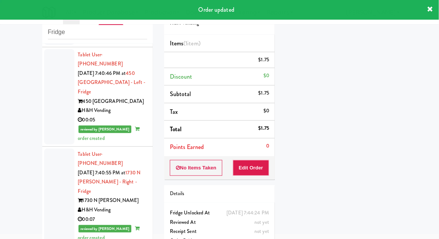
scroll to position [0, 0]
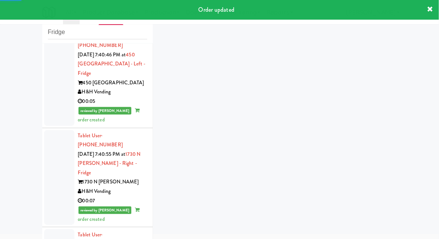
scroll to position [1518, 0]
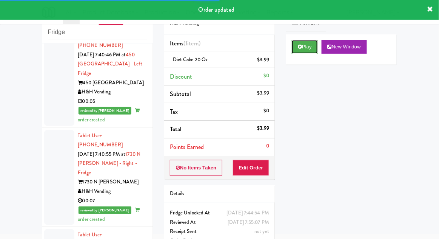
click at [303, 48] on button "Play" at bounding box center [305, 47] width 26 height 14
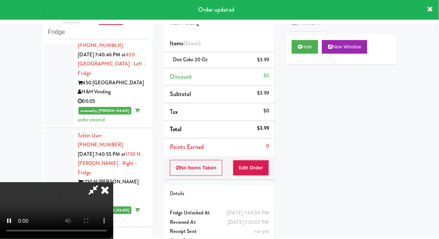
click at [112, 197] on icon at bounding box center [105, 189] width 17 height 15
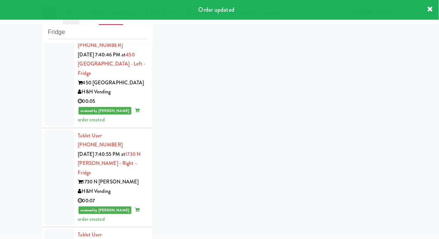
scroll to position [1536, 0]
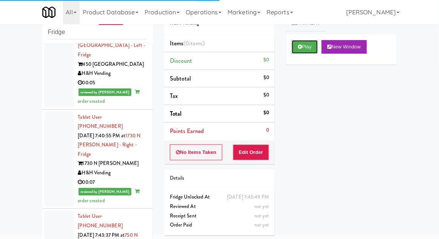
click at [298, 46] on button "Play" at bounding box center [305, 47] width 26 height 14
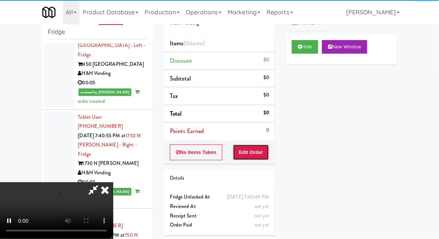
click at [254, 158] on button "Edit Order" at bounding box center [251, 152] width 37 height 16
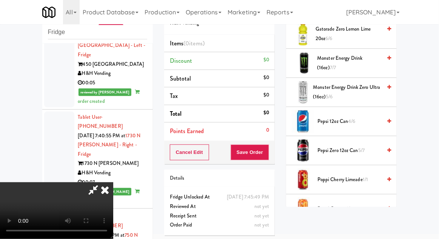
scroll to position [650, 0]
click at [366, 120] on span "Pepsi 12oz can 4/6" at bounding box center [350, 121] width 64 height 9
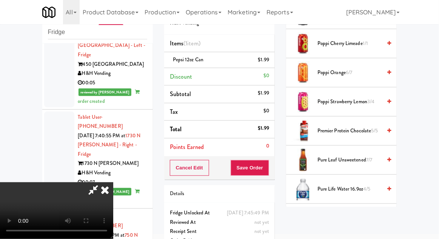
scroll to position [781, 0]
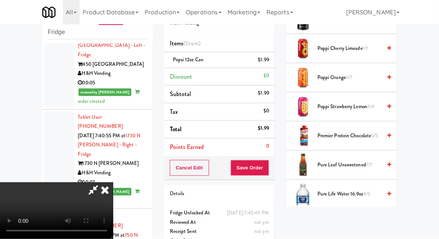
click at [374, 103] on span "3/4" at bounding box center [371, 106] width 7 height 7
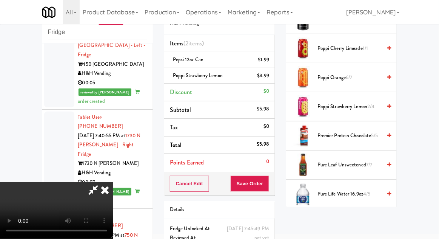
scroll to position [28, 0]
click at [269, 181] on button "Save Order" at bounding box center [250, 184] width 39 height 16
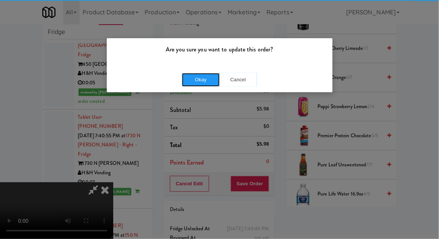
click at [201, 85] on button "Okay" at bounding box center [201, 80] width 38 height 14
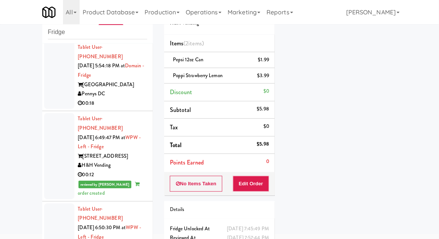
scroll to position [83, 0]
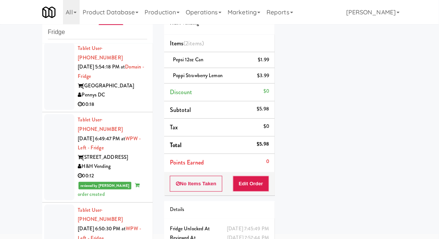
click at [55, 149] on div at bounding box center [59, 157] width 30 height 86
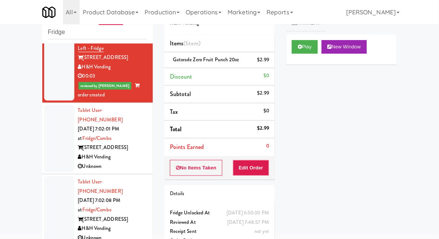
click at [49, 176] on div at bounding box center [59, 219] width 30 height 86
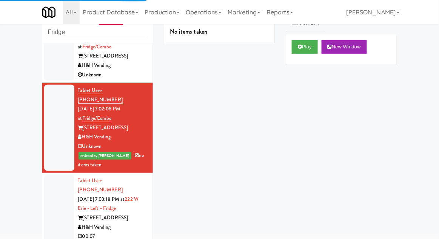
click at [54, 175] on div at bounding box center [59, 218] width 30 height 86
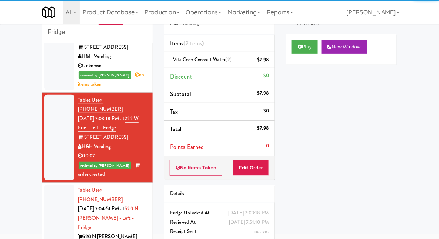
click at [52, 184] on div at bounding box center [59, 231] width 30 height 95
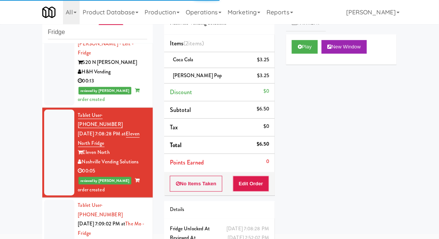
click at [50, 199] on div at bounding box center [59, 242] width 30 height 86
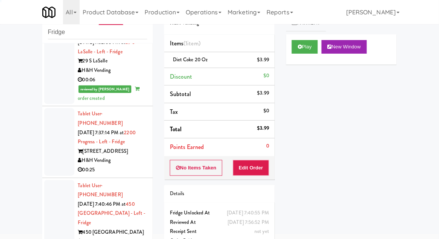
scroll to position [1379, 0]
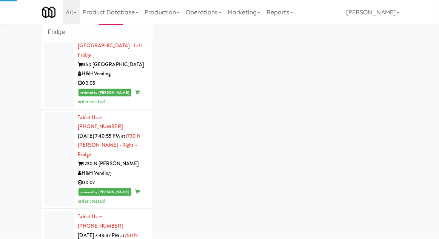
scroll to position [1555, 0]
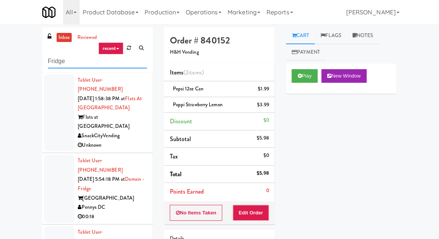
click at [50, 63] on input "Fridge" at bounding box center [97, 61] width 99 height 14
click at [48, 62] on input "Fridge" at bounding box center [97, 61] width 99 height 14
type input "Pantry"
click at [13, 60] on div "inbox reviewed recent all unclear take inventory issue suspicious failed recent…" at bounding box center [219, 166] width 439 height 278
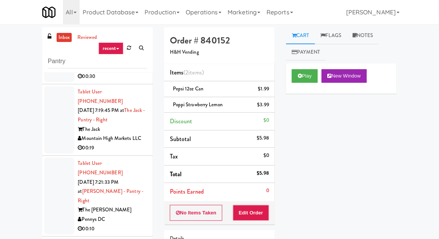
scroll to position [79, 0]
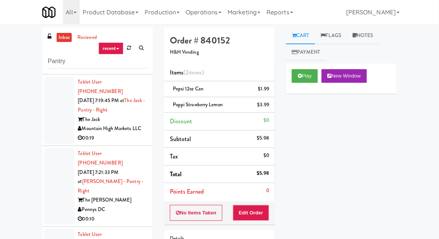
click at [51, 161] on div at bounding box center [59, 186] width 30 height 77
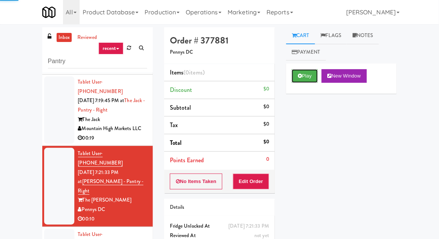
click at [300, 77] on icon at bounding box center [300, 75] width 4 height 5
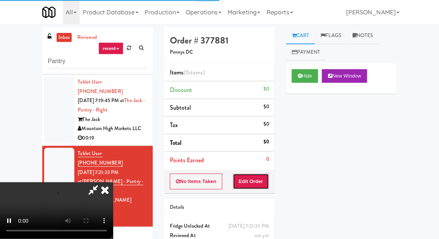
click at [254, 180] on button "Edit Order" at bounding box center [251, 181] width 37 height 16
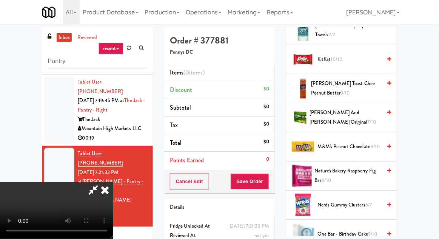
scroll to position [392, 0]
click at [368, 118] on span "7/10" at bounding box center [372, 121] width 9 height 7
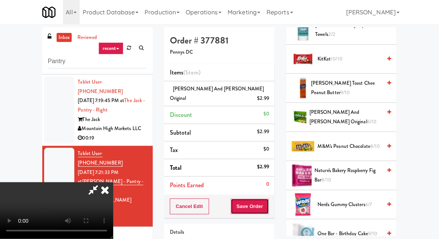
click at [269, 198] on button "Save Order" at bounding box center [250, 206] width 39 height 16
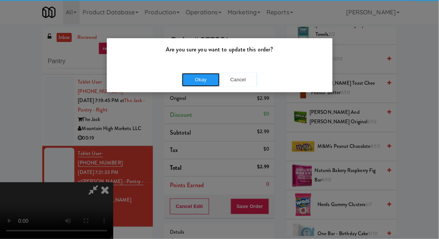
click at [201, 82] on button "Okay" at bounding box center [201, 80] width 38 height 14
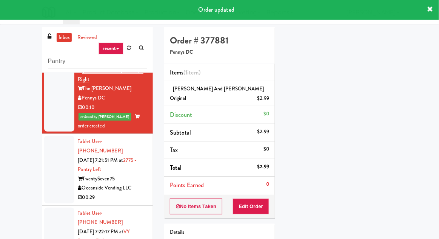
scroll to position [190, 0]
click at [55, 207] on div at bounding box center [59, 240] width 30 height 67
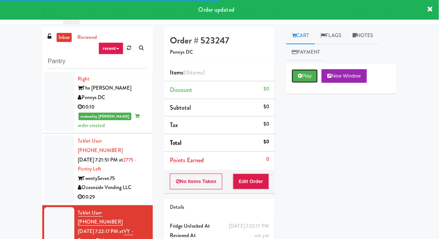
click at [293, 80] on button "Play" at bounding box center [305, 76] width 26 height 14
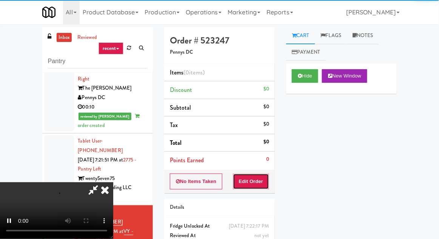
click at [255, 180] on button "Edit Order" at bounding box center [251, 181] width 37 height 16
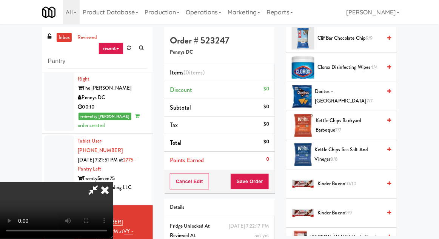
scroll to position [180, 0]
click at [372, 122] on span "Kettle Chips Backyard Barbeque 7/7" at bounding box center [349, 125] width 66 height 19
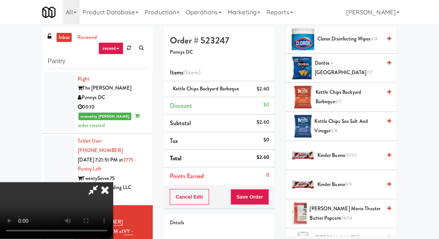
scroll to position [208, 0]
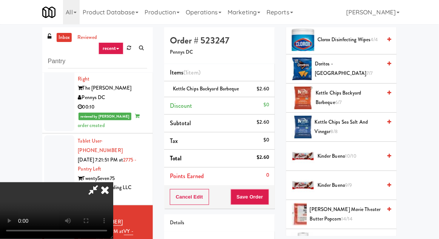
click at [362, 125] on span "Kettle Chips Sea Salt and Vinegar 8/8" at bounding box center [348, 127] width 67 height 19
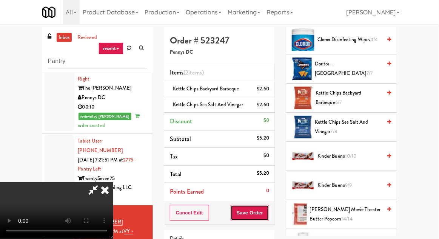
click at [268, 211] on button "Save Order" at bounding box center [250, 213] width 39 height 16
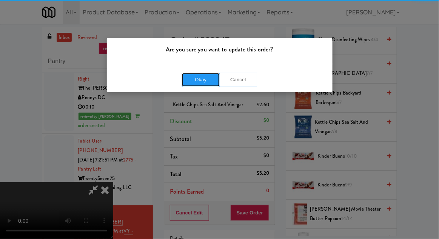
click at [188, 78] on button "Okay" at bounding box center [201, 80] width 38 height 14
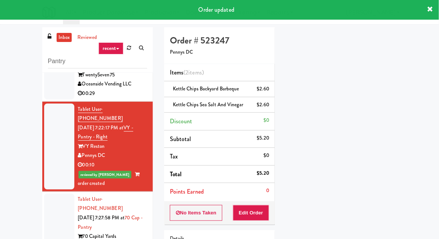
scroll to position [300, 0]
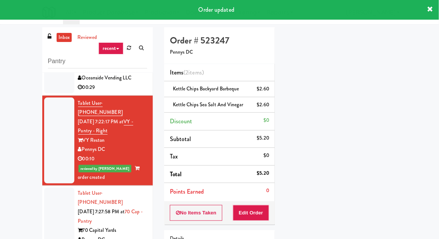
click at [45, 187] on div at bounding box center [59, 220] width 30 height 67
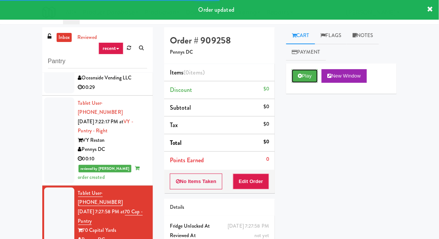
click at [300, 70] on button "Play" at bounding box center [305, 76] width 26 height 14
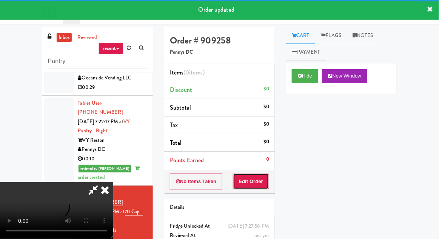
click at [259, 180] on button "Edit Order" at bounding box center [251, 181] width 37 height 16
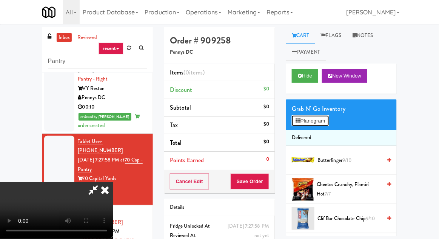
click at [329, 115] on button "Planogram" at bounding box center [310, 120] width 37 height 11
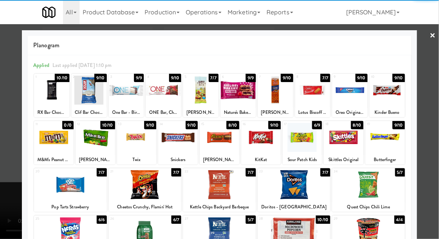
click at [349, 148] on div at bounding box center [344, 137] width 40 height 29
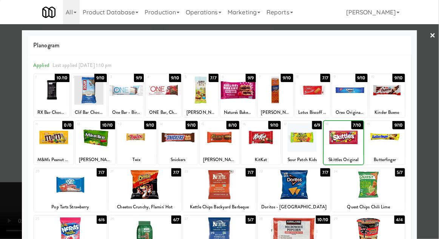
click at [349, 148] on div at bounding box center [344, 137] width 40 height 29
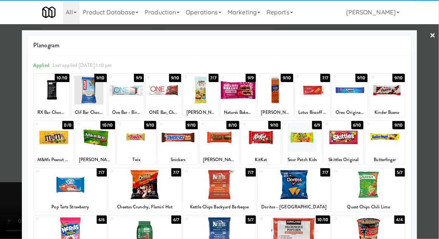
click at [433, 110] on div at bounding box center [219, 119] width 439 height 239
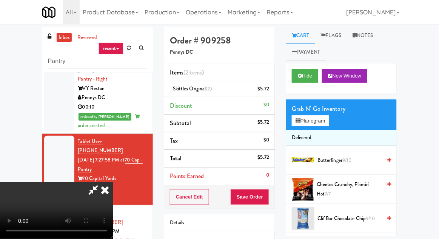
scroll to position [28, 0]
click at [266, 198] on button "Save Order" at bounding box center [250, 197] width 39 height 16
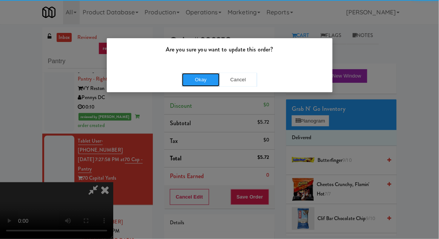
click at [209, 82] on button "Okay" at bounding box center [201, 80] width 38 height 14
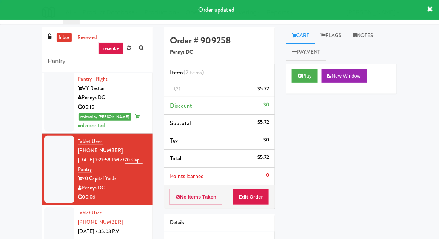
scroll to position [0, 0]
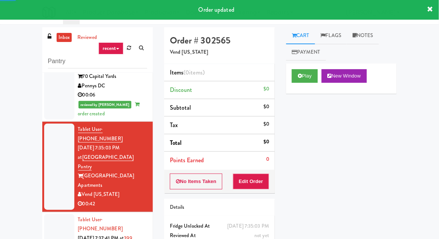
scroll to position [455, 0]
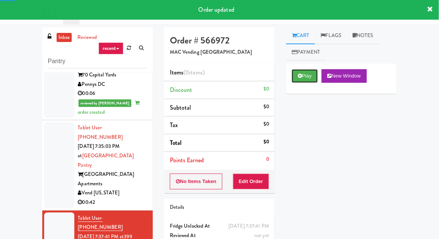
click at [298, 69] on button "Play" at bounding box center [305, 76] width 26 height 14
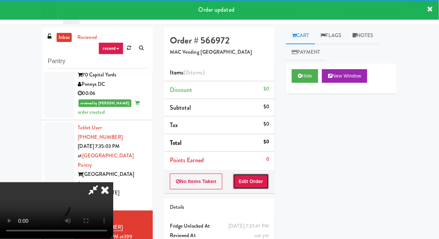
click at [258, 184] on button "Edit Order" at bounding box center [251, 181] width 37 height 16
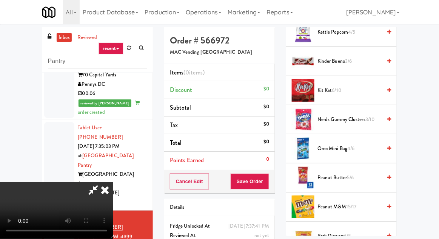
scroll to position [330, 0]
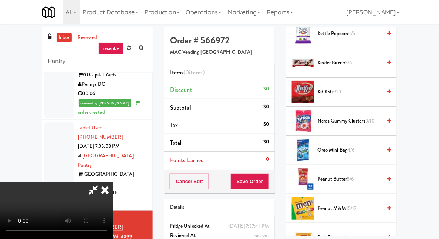
click at [372, 117] on span "3/10" at bounding box center [370, 120] width 9 height 7
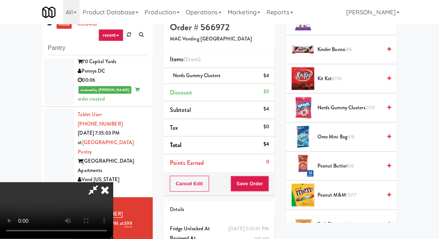
scroll to position [29, 0]
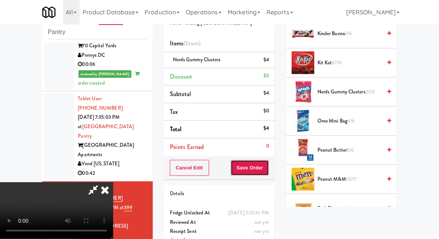
click at [268, 168] on button "Save Order" at bounding box center [250, 168] width 39 height 16
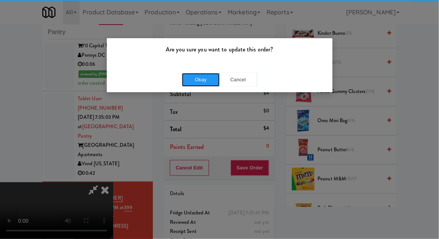
click at [196, 77] on button "Okay" at bounding box center [201, 80] width 38 height 14
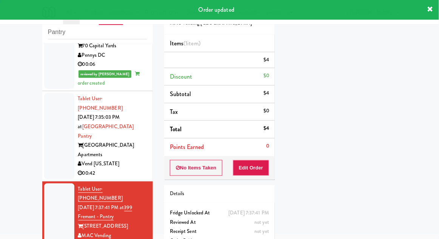
scroll to position [0, 0]
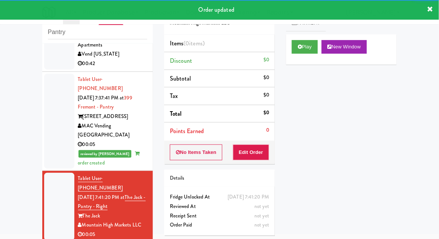
scroll to position [569, 0]
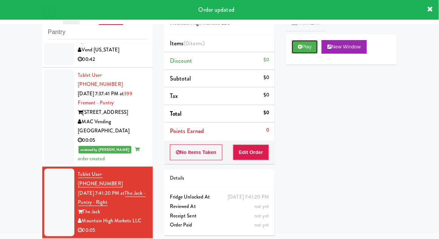
click at [296, 42] on button "Play" at bounding box center [305, 47] width 26 height 14
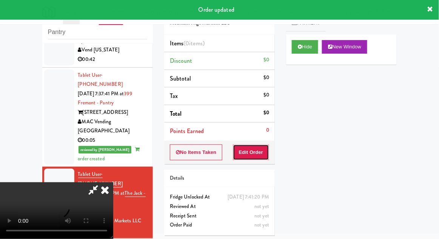
click at [252, 151] on button "Edit Order" at bounding box center [251, 152] width 37 height 16
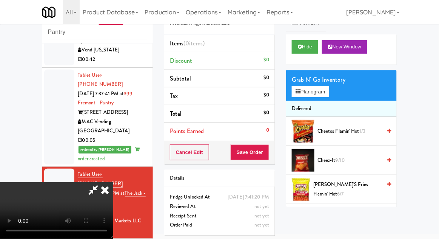
scroll to position [0, 0]
click at [362, 128] on span "1/3" at bounding box center [363, 130] width 6 height 7
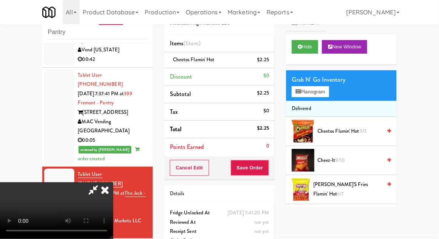
scroll to position [28, 0]
click at [268, 169] on button "Save Order" at bounding box center [250, 168] width 39 height 16
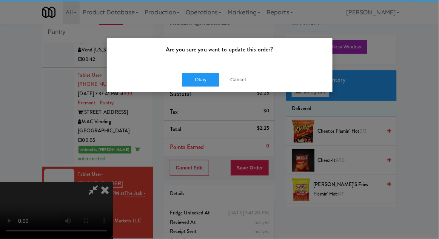
click at [201, 71] on div "Okay Cancel" at bounding box center [220, 79] width 226 height 25
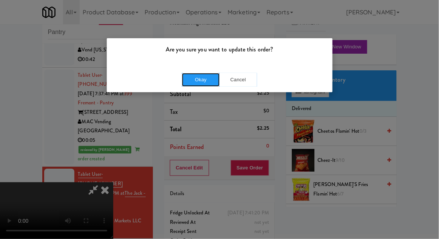
click at [195, 84] on button "Okay" at bounding box center [201, 80] width 38 height 14
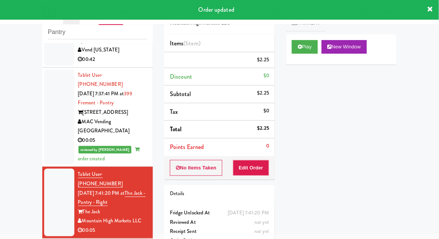
scroll to position [0, 0]
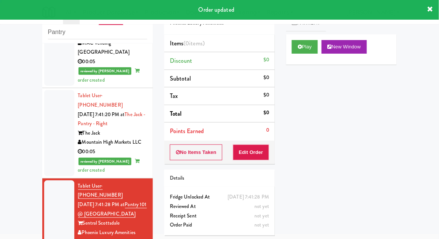
scroll to position [651, 0]
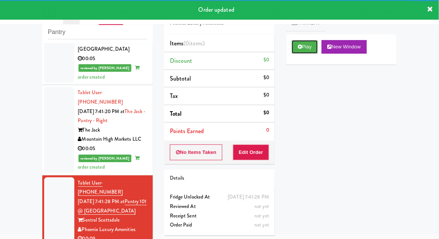
click at [299, 52] on button "Play" at bounding box center [305, 47] width 26 height 14
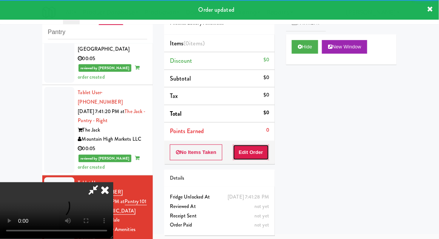
click at [253, 157] on button "Edit Order" at bounding box center [251, 152] width 37 height 16
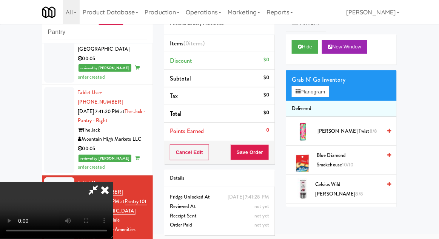
scroll to position [0, 0]
click at [329, 93] on button "Planogram" at bounding box center [310, 91] width 37 height 11
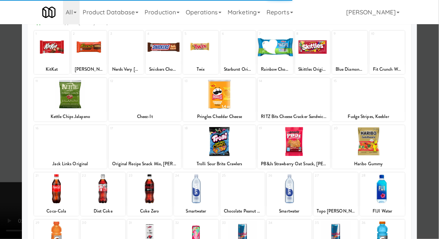
scroll to position [96, 0]
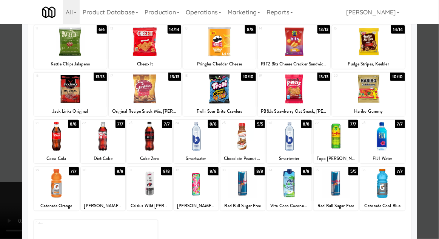
click at [431, 101] on div at bounding box center [219, 119] width 439 height 239
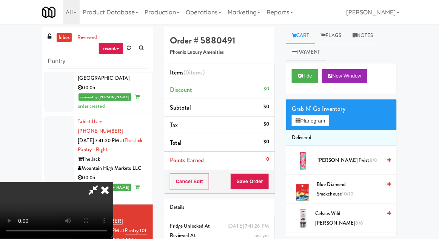
scroll to position [29, 0]
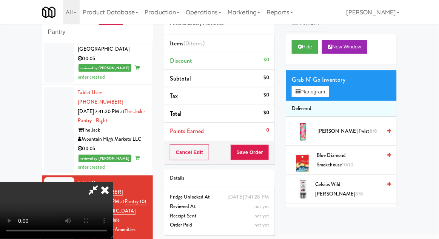
click at [113, 182] on icon at bounding box center [105, 189] width 17 height 15
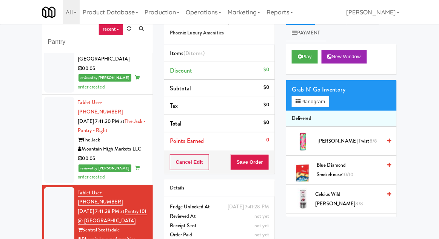
scroll to position [0, 0]
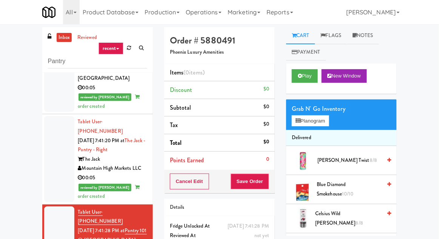
click at [61, 40] on link "inbox" at bounding box center [64, 37] width 15 height 9
